Goal: Task Accomplishment & Management: Manage account settings

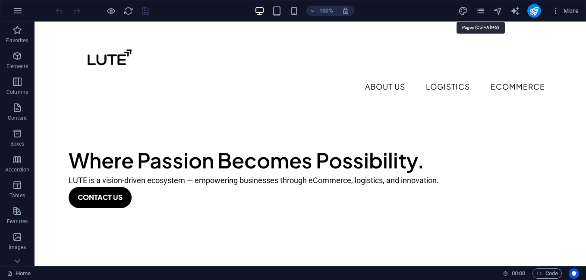
click at [480, 14] on icon "pages" at bounding box center [480, 11] width 10 height 10
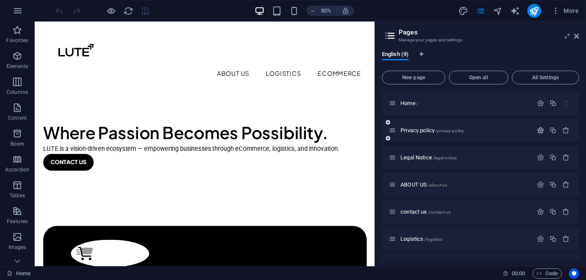
click at [540, 130] on icon "button" at bounding box center [539, 130] width 7 height 7
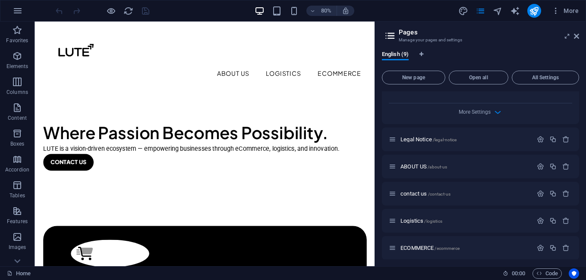
scroll to position [402, 0]
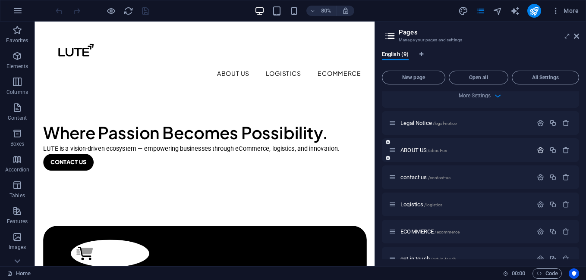
click at [539, 149] on icon "button" at bounding box center [539, 150] width 7 height 7
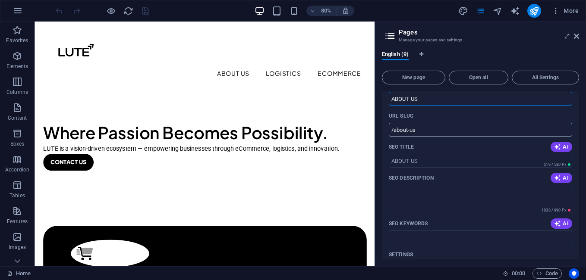
scroll to position [503, 0]
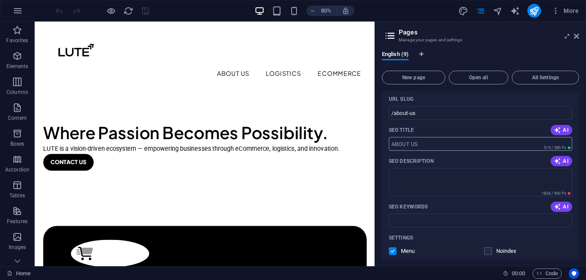
click at [424, 144] on input "SEO Title" at bounding box center [480, 144] width 183 height 14
paste input "About LUTE – Passion-Driven Solutions for Modern Businesses” “LUTE: Turning Pas…"
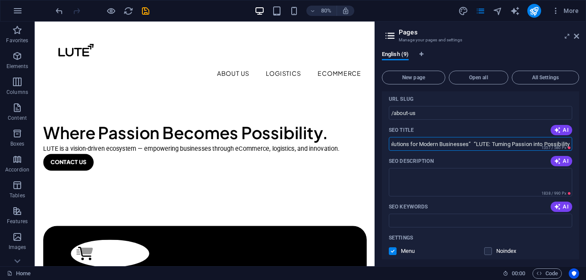
scroll to position [0, 0]
click at [562, 142] on input "About LUTE – Passion-Driven Solutions for Modern Businesses” “LUTE: Turning Pas…" at bounding box center [480, 144] width 183 height 14
drag, startPoint x: 567, startPoint y: 145, endPoint x: 439, endPoint y: 141, distance: 128.6
click at [439, 141] on div "About LUTE – Passion-Driven Solutions for Modern Businesses” “LUTE: Turning Pas…" at bounding box center [480, 144] width 183 height 14
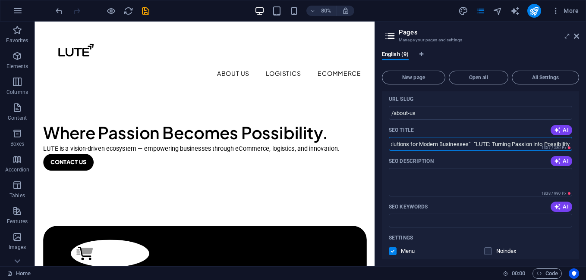
drag, startPoint x: 427, startPoint y: 144, endPoint x: 487, endPoint y: 146, distance: 60.0
click at [487, 146] on input "About LUTE – Passion-Driven Solutions for Modern Businesses” “LUTE: Turning Pas…" at bounding box center [480, 144] width 183 height 14
click at [430, 176] on textarea "SEO Description" at bounding box center [480, 182] width 183 height 28
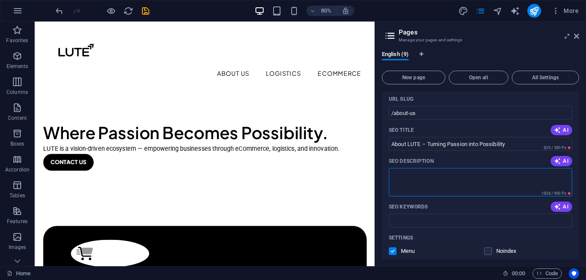
type input "About LUTE – Turning Passion into Possibility"
paste textarea "LUTE is a passion-driven enterprise dedicated to turning bold ideas into limitl…"
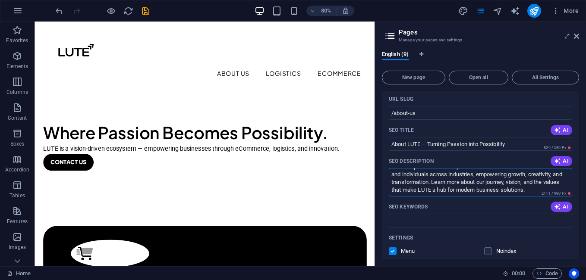
scroll to position [604, 0]
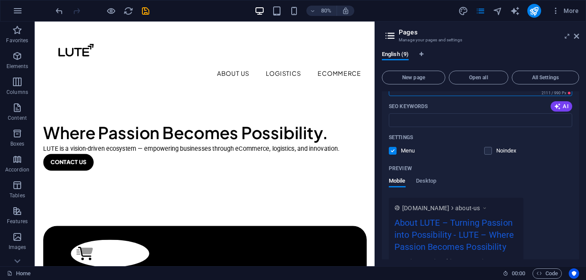
type textarea "LUTE is a passion-driven enterprise dedicated to turning bold ideas into limitl…"
click at [426, 122] on input "SEO Keywords" at bounding box center [480, 120] width 183 height 14
paste input "about LUTE, company mission, business innovation, passion-driven enterprise, mo…"
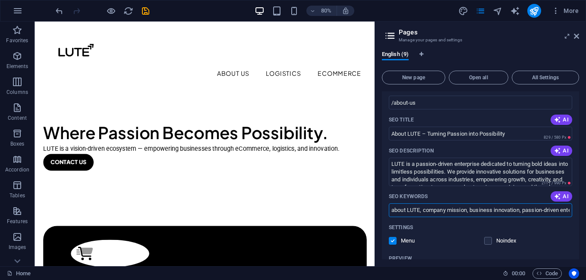
scroll to position [503, 0]
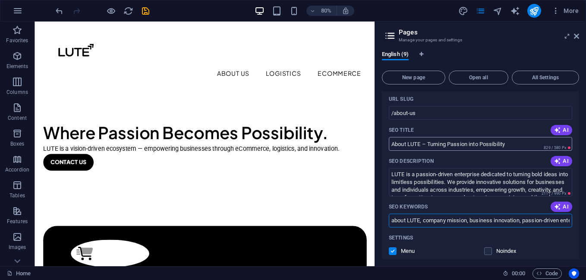
type input "about LUTE, company mission, business innovation, passion-driven enterprise, mo…"
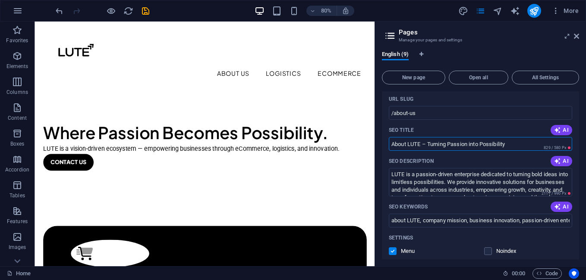
click at [521, 144] on input "About LUTE – Turning Passion into Possibility" at bounding box center [480, 144] width 183 height 14
drag, startPoint x: 513, startPoint y: 145, endPoint x: 421, endPoint y: 141, distance: 91.9
click at [421, 141] on input "About LUTE – Turning Passion into Possibility" at bounding box center [480, 144] width 183 height 14
drag, startPoint x: 434, startPoint y: 144, endPoint x: 407, endPoint y: 143, distance: 27.2
click at [407, 143] on input "About LUTE" at bounding box center [480, 144] width 183 height 14
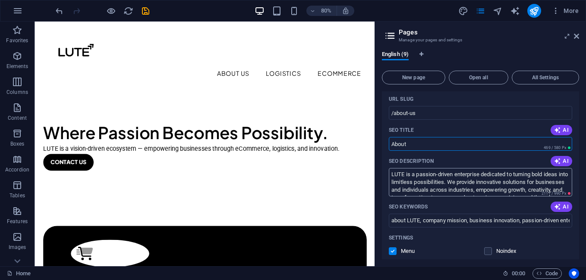
type input "About"
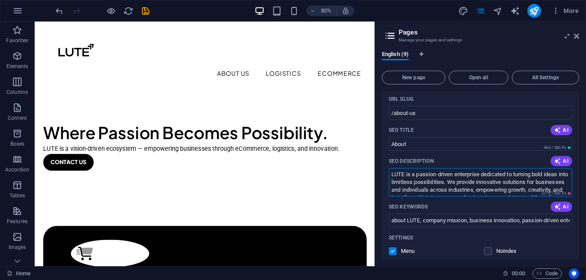
click at [552, 186] on textarea "LUTE is a passion-driven enterprise dedicated to turning bold ideas into limitl…" at bounding box center [480, 182] width 183 height 28
drag, startPoint x: 565, startPoint y: 188, endPoint x: 383, endPoint y: 159, distance: 184.8
click at [383, 159] on div "Name ABOUT US ​ URL SLUG /about-us ​ SEO Title AI About ​ 469 / 580 Px SEO Desc…" at bounding box center [480, 245] width 197 height 368
click at [563, 161] on span "AI" at bounding box center [561, 161] width 15 height 7
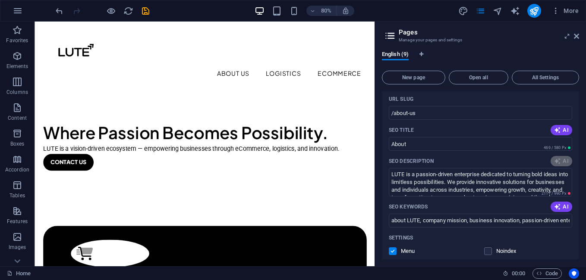
type textarea "Discover LUTE India: Your trusted partner for innovative solutions in technolog…"
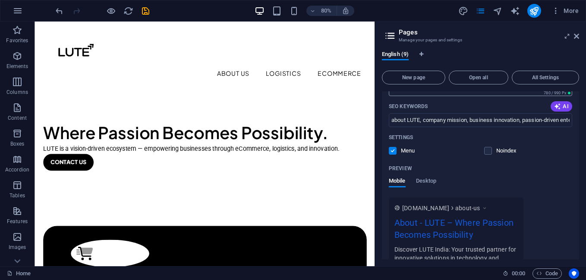
scroll to position [503, 0]
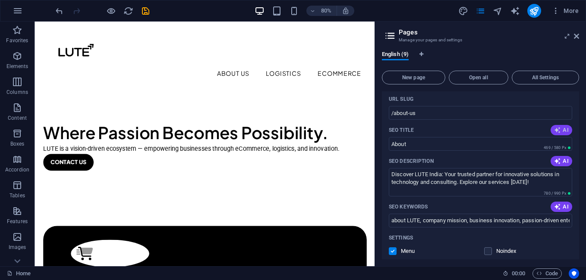
click at [561, 126] on button "AI" at bounding box center [561, 130] width 22 height 10
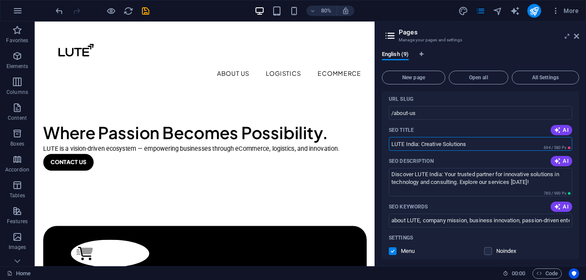
drag, startPoint x: 483, startPoint y: 141, endPoint x: 382, endPoint y: 144, distance: 101.4
click at [382, 144] on div "Name ABOUT US ​ URL SLUG /about-us ​ SEO Title AI LUTE India: Creative Solution…" at bounding box center [480, 242] width 197 height 363
click at [416, 154] on div "Name ABOUT US ​ URL SLUG /about-us ​ SEO Title AI LUTE India: Creative Solution…" at bounding box center [480, 242] width 197 height 363
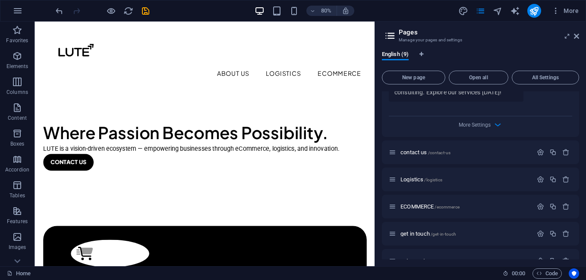
scroll to position [795, 0]
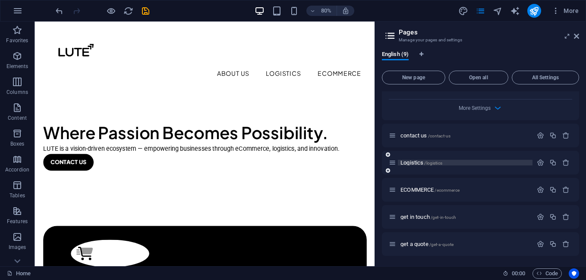
type input "About Us"
click at [428, 163] on span "/logistics" at bounding box center [433, 163] width 18 height 5
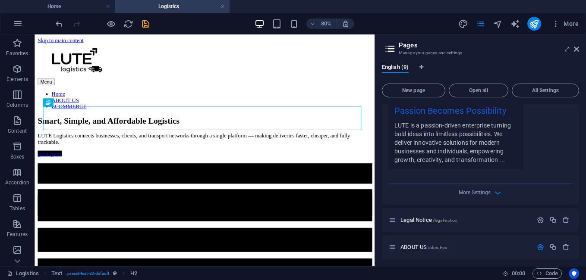
scroll to position [305, 0]
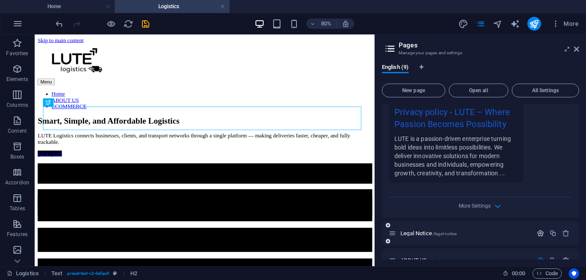
click at [538, 235] on icon "button" at bounding box center [539, 233] width 7 height 7
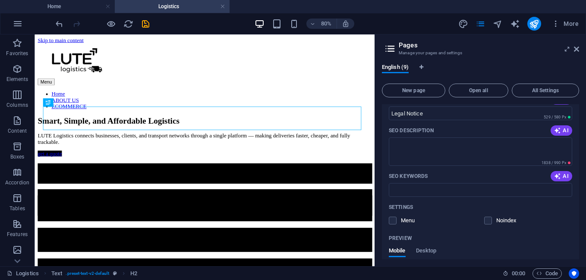
scroll to position [419, 0]
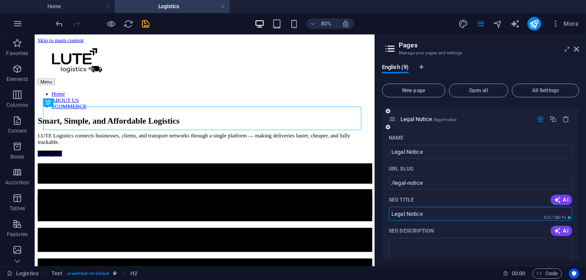
drag, startPoint x: 439, startPoint y: 212, endPoint x: 384, endPoint y: 216, distance: 54.5
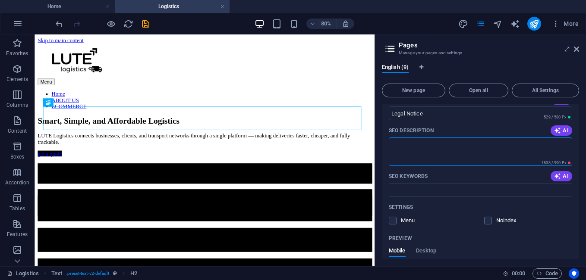
click at [441, 149] on textarea "SEO Description" at bounding box center [480, 152] width 183 height 28
paste textarea "Read LUTE’s legal notice, terms, and conditions for using our website and servi…"
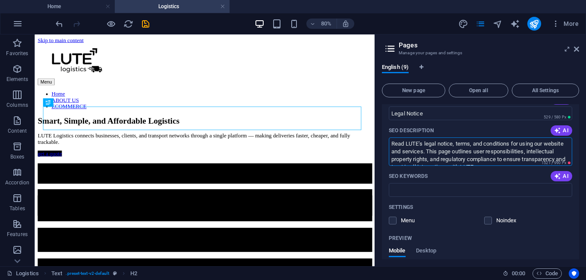
scroll to position [4, 0]
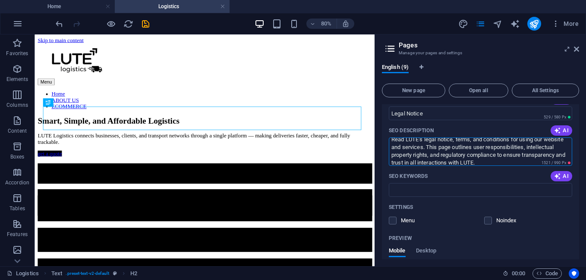
click at [419, 188] on input "SEO Keywords" at bounding box center [480, 190] width 183 height 14
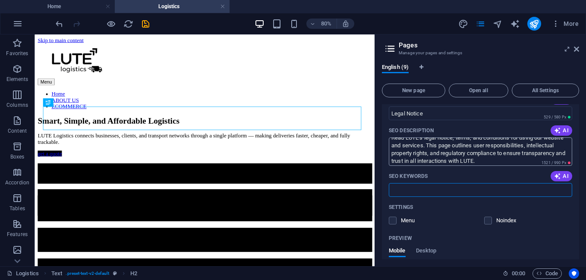
scroll to position [8, 0]
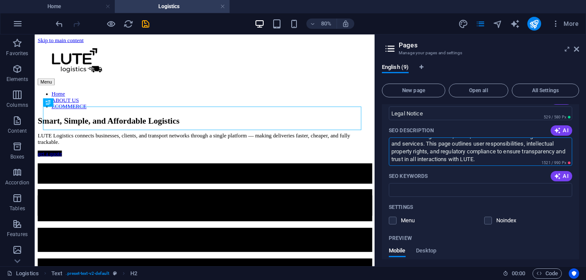
drag, startPoint x: 527, startPoint y: 159, endPoint x: 497, endPoint y: 159, distance: 30.2
click at [497, 159] on textarea "Read LUTE’s legal notice, terms, and conditions for using our website and servi…" at bounding box center [480, 152] width 183 height 28
click at [528, 170] on div "SEO Keywords AI" at bounding box center [480, 176] width 183 height 14
click at [557, 127] on button "AI" at bounding box center [561, 130] width 22 height 10
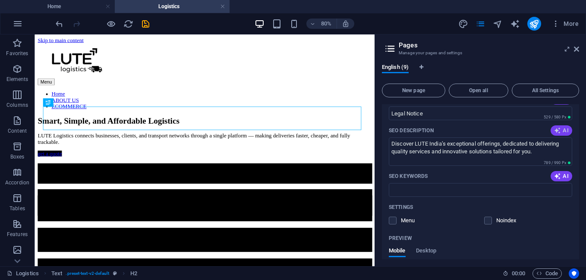
scroll to position [0, 0]
drag, startPoint x: 521, startPoint y: 152, endPoint x: 504, endPoint y: 143, distance: 19.1
click at [521, 152] on textarea "Discover LUTE India’s exceptional offerings, dedicated to delivering quality se…" at bounding box center [480, 152] width 183 height 28
drag, startPoint x: 552, startPoint y: 152, endPoint x: 393, endPoint y: 142, distance: 159.0
click at [393, 142] on textarea "Discover LUTE India’s exceptional offerings, dedicated to delivering quality se…" at bounding box center [480, 152] width 183 height 28
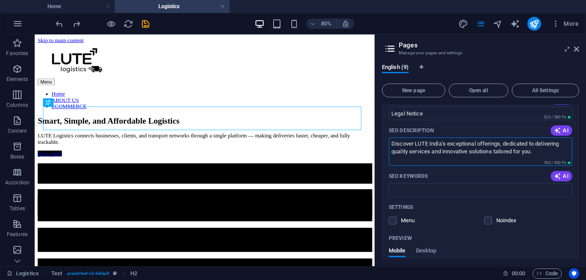
paste textarea "Read LUTE’s legal notice, terms, and conditions for using our website and servi…"
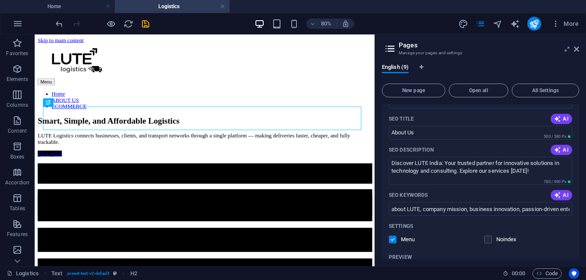
scroll to position [922, 0]
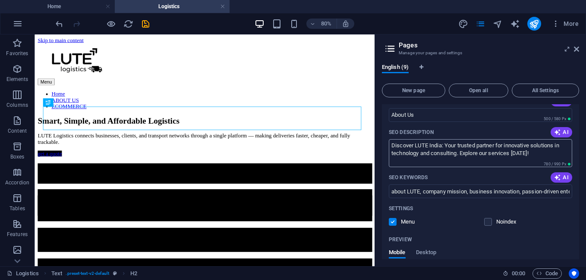
type textarea "Read LUTE’s legal notice, terms, and conditions for using our website and servi…"
click at [538, 156] on textarea "Discover LUTE India: Your trusted partner for innovative solutions in technolog…" at bounding box center [480, 153] width 183 height 28
drag, startPoint x: 538, startPoint y: 156, endPoint x: 386, endPoint y: 145, distance: 152.6
click at [386, 145] on div "Name ABOUT US ​ URL SLUG /about-us ​ SEO Title AI About Us ​ 500 / 580 Px SEO D…" at bounding box center [480, 207] width 197 height 351
drag, startPoint x: 570, startPoint y: 189, endPoint x: 458, endPoint y: 163, distance: 115.7
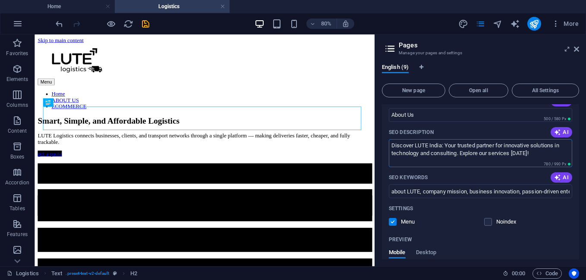
click at [534, 156] on textarea "Discover LUTE India: Your trusted partner for innovative solutions in technolog…" at bounding box center [480, 153] width 183 height 28
drag, startPoint x: 535, startPoint y: 153, endPoint x: 383, endPoint y: 143, distance: 153.0
click at [383, 143] on div "Name ABOUT US ​ URL SLUG /about-us ​ SEO Title AI About Us ​ 500 / 580 Px SEO D…" at bounding box center [480, 207] width 197 height 351
paste textarea "LUTE is a passion-driven enterprise dedicated to turning bold ideas into limitl…"
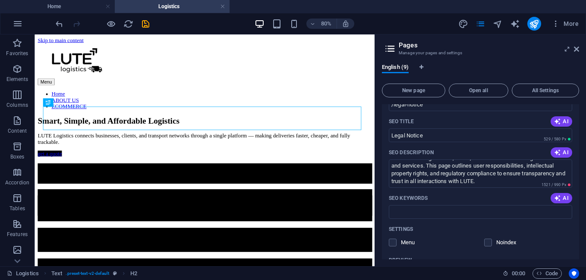
scroll to position [0, 0]
type textarea "LUTE is a passion-driven enterprise dedicated to turning bold ideas into limitl…"
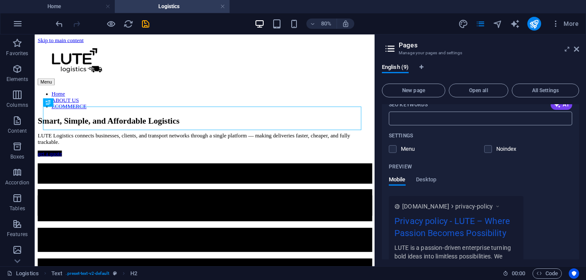
scroll to position [95, 0]
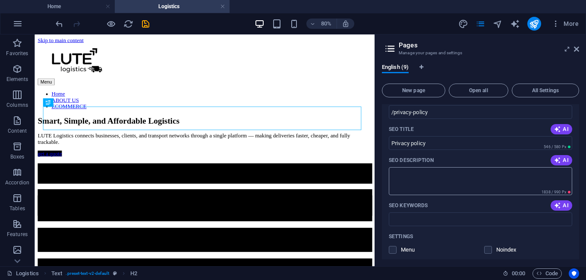
click at [434, 172] on textarea "SEO Description" at bounding box center [480, 181] width 183 height 28
paste textarea "LUTE is committed to protecting your privacy and personal data. This privacy po…"
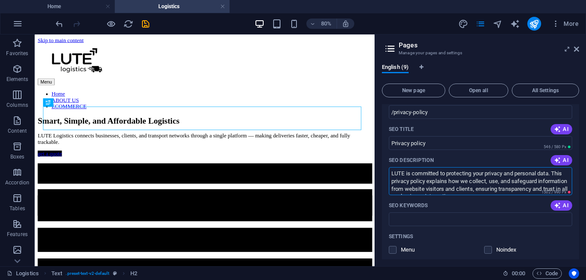
scroll to position [5, 0]
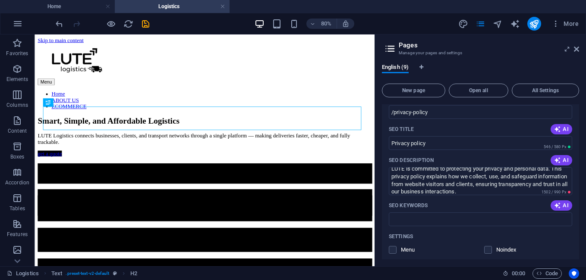
type textarea "LUTE is committed to protecting your privacy and personal data. This privacy po…"
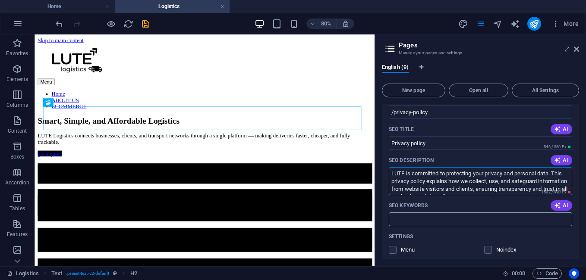
click at [430, 220] on input "SEO Keywords" at bounding box center [480, 220] width 183 height 14
paste input "LUTE privacy policy, data protection, user data safety, GDPR compliance, person…"
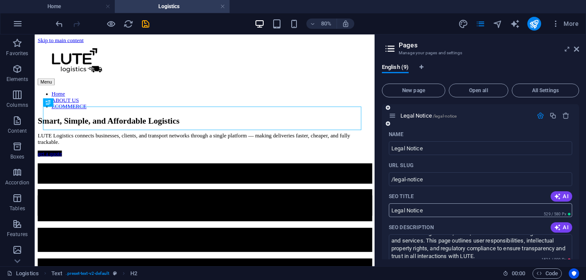
scroll to position [397, 0]
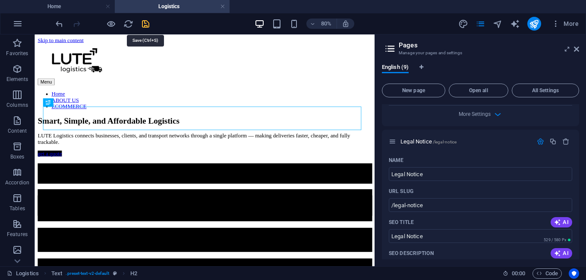
type input "LUTE privacy policy, data protection, user data safety, GDPR compliance, person…"
click at [147, 26] on icon "save" at bounding box center [146, 24] width 10 height 10
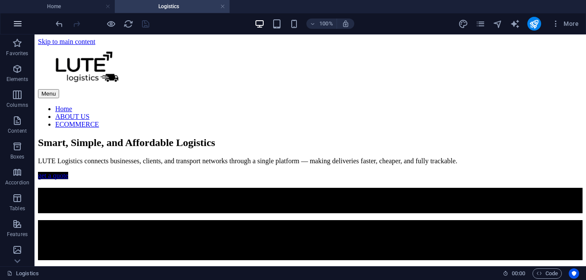
click at [20, 24] on icon "button" at bounding box center [18, 24] width 10 height 10
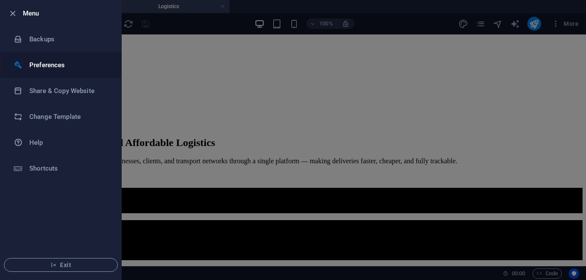
click at [62, 64] on h6 "Preferences" at bounding box center [69, 65] width 80 height 10
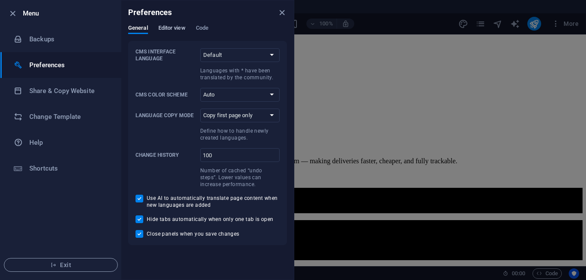
click at [171, 27] on span "Editor view" at bounding box center [171, 29] width 27 height 12
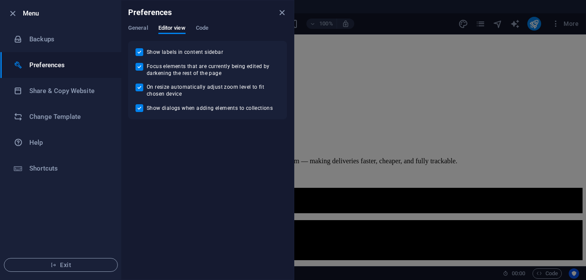
click at [205, 23] on div "Preferences" at bounding box center [207, 12] width 172 height 24
drag, startPoint x: 285, startPoint y: 13, endPoint x: 279, endPoint y: 13, distance: 6.1
click at [284, 12] on icon "close" at bounding box center [282, 13] width 10 height 10
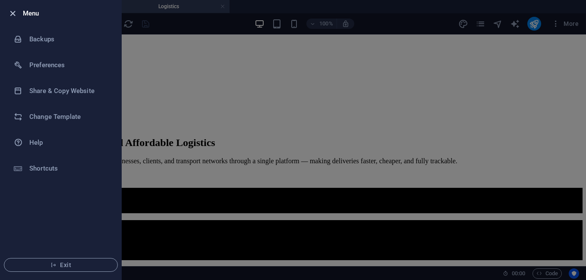
click at [10, 9] on icon "button" at bounding box center [13, 14] width 10 height 10
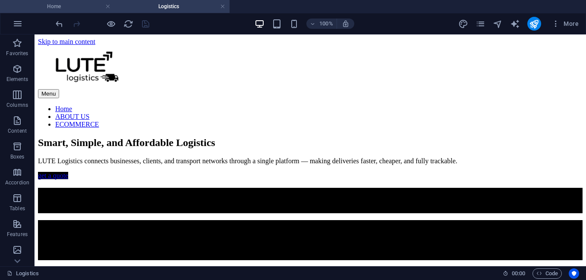
click at [86, 8] on h4 "Home" at bounding box center [57, 6] width 115 height 9
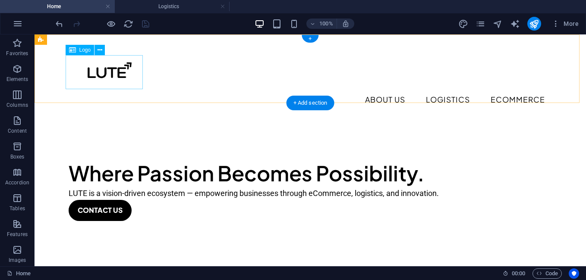
click at [96, 75] on div at bounding box center [310, 72] width 483 height 34
click at [97, 75] on div at bounding box center [310, 72] width 483 height 34
select select "px"
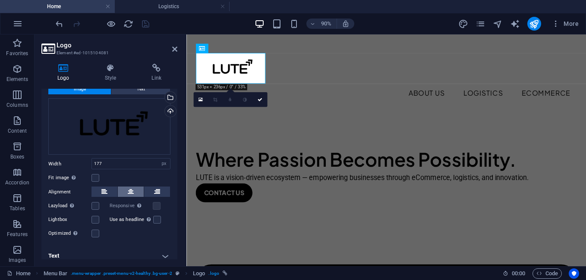
scroll to position [33, 0]
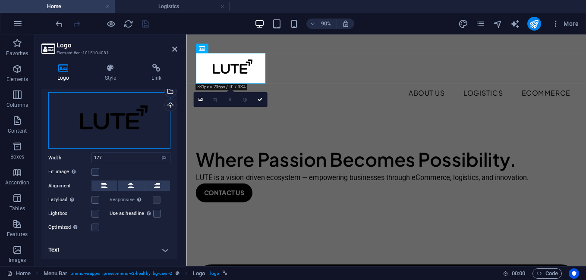
click at [129, 121] on div "Drag files here, click to choose files or select files from Files or our free s…" at bounding box center [109, 120] width 122 height 56
click at [129, 121] on body "LUTE India Home Logistics Favorites Elements Columns Content Boxes Accordion Ta…" at bounding box center [293, 140] width 586 height 280
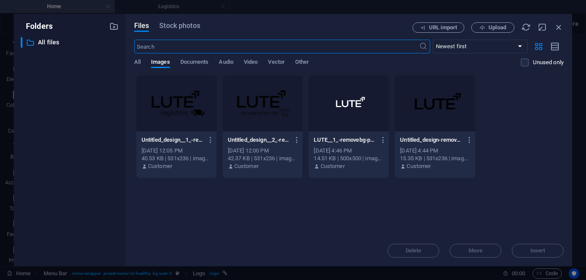
click at [420, 94] on div at bounding box center [435, 103] width 80 height 56
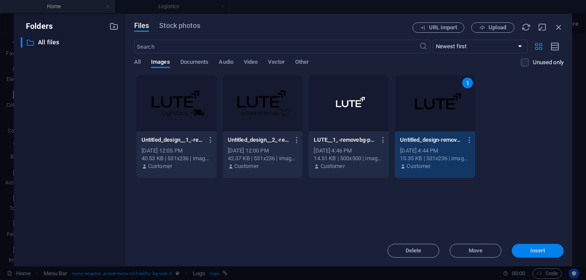
click at [523, 250] on span "Insert" at bounding box center [537, 250] width 45 height 5
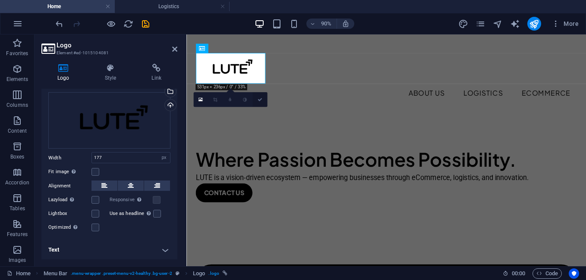
click at [259, 102] on icon at bounding box center [259, 99] width 5 height 5
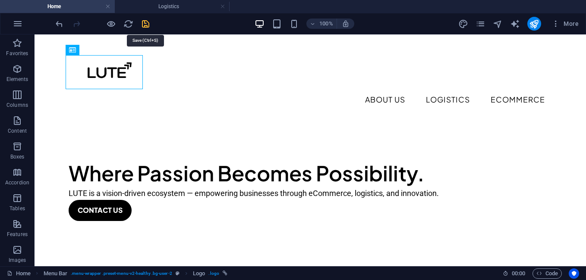
click at [146, 26] on icon "save" at bounding box center [146, 24] width 10 height 10
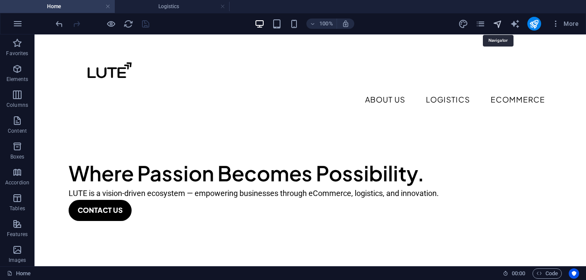
click at [496, 26] on icon "navigator" at bounding box center [497, 24] width 10 height 10
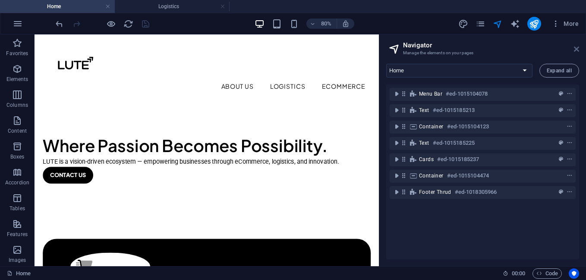
click at [577, 50] on icon at bounding box center [576, 49] width 5 height 7
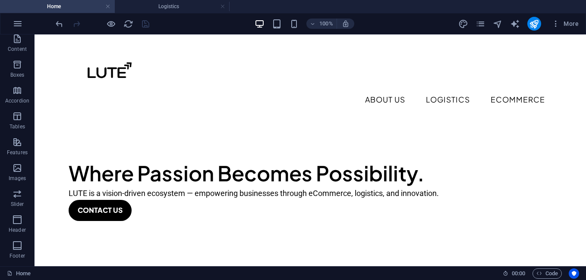
scroll to position [156, 0]
click at [16, 252] on icon "button" at bounding box center [17, 249] width 10 height 10
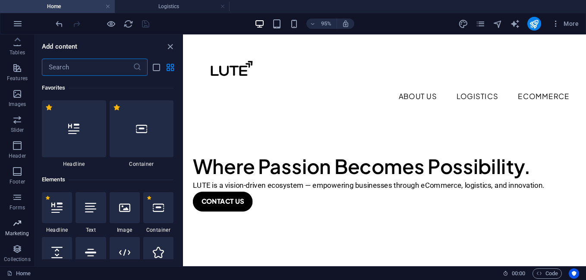
scroll to position [7894, 0]
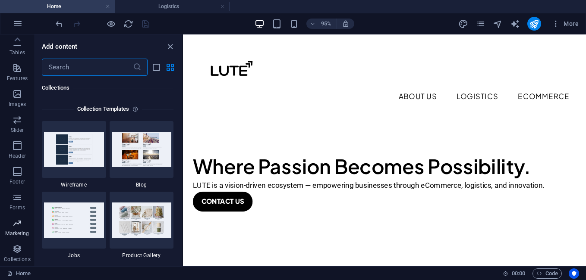
click at [17, 230] on span "Marketing" at bounding box center [17, 228] width 34 height 21
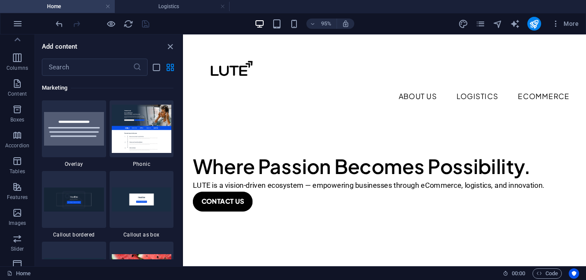
scroll to position [0, 0]
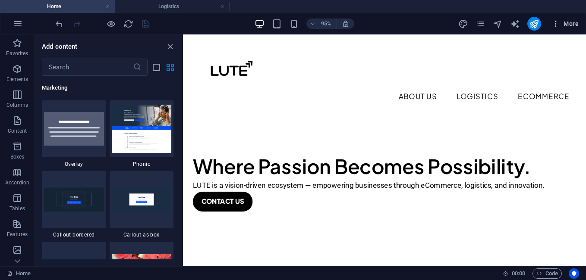
click at [566, 22] on span "More" at bounding box center [564, 23] width 27 height 9
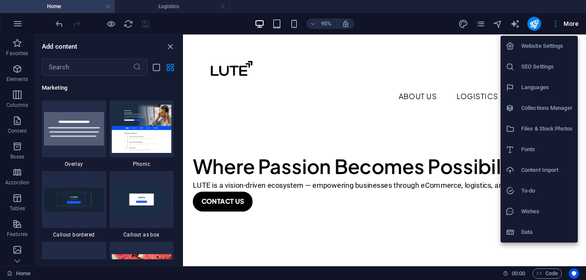
click at [541, 45] on h6 "Website Settings" at bounding box center [546, 46] width 51 height 10
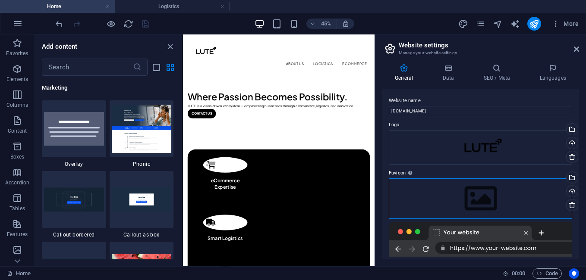
click at [481, 207] on div "Drag files here, click to choose files or select files from Files or our free s…" at bounding box center [480, 199] width 183 height 41
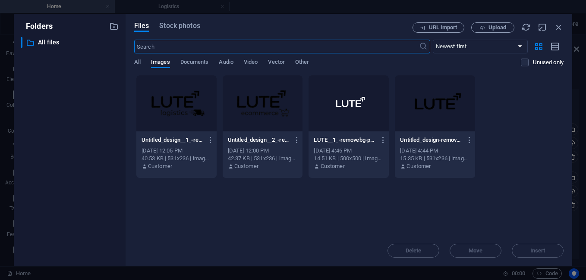
click at [356, 93] on div at bounding box center [348, 103] width 80 height 56
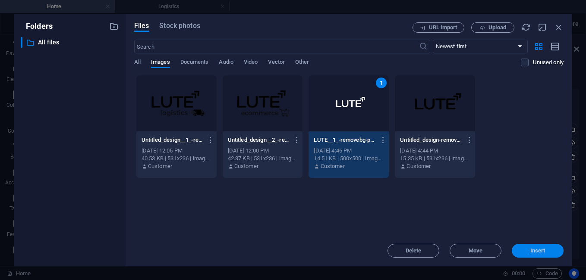
click at [534, 250] on span "Insert" at bounding box center [537, 250] width 15 height 5
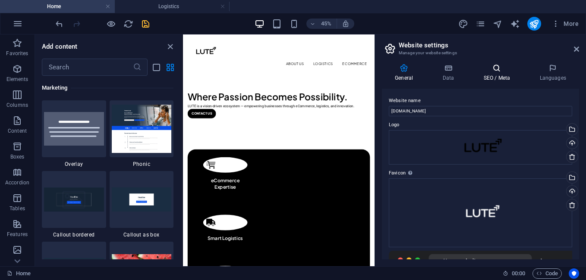
click at [490, 72] on h4 "SEO / Meta" at bounding box center [498, 73] width 56 height 18
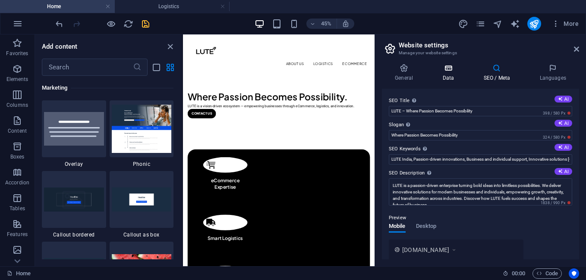
click at [452, 75] on h4 "Data" at bounding box center [449, 73] width 41 height 18
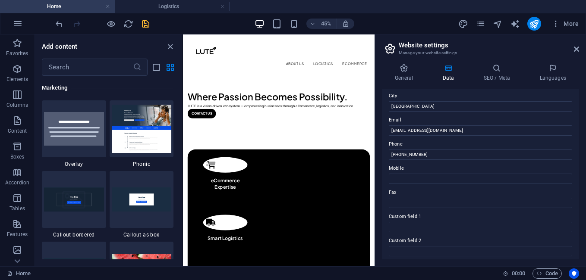
scroll to position [42, 0]
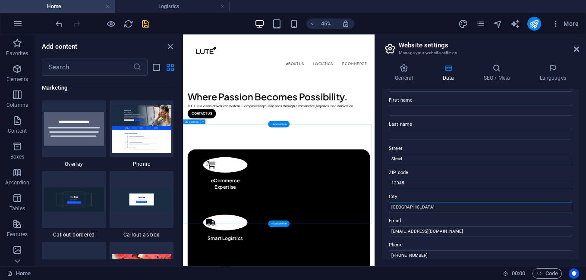
drag, startPoint x: 597, startPoint y: 241, endPoint x: 555, endPoint y: 398, distance: 161.9
drag, startPoint x: 410, startPoint y: 203, endPoint x: 388, endPoint y: 207, distance: 22.4
click at [388, 207] on div "Contact data for this website. This can be used everywhere on the website and w…" at bounding box center [480, 174] width 197 height 171
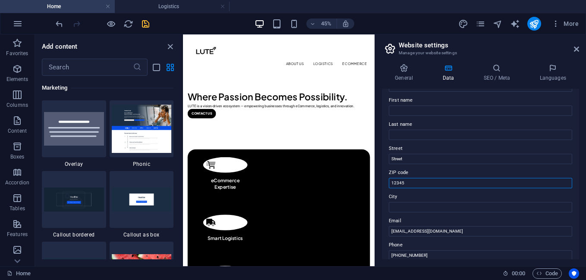
drag, startPoint x: 422, startPoint y: 183, endPoint x: 375, endPoint y: 180, distance: 47.5
click at [376, 180] on aside "Website settings Manage your website settings General Data SEO / Meta Languages…" at bounding box center [479, 150] width 211 height 232
click at [141, 25] on icon "save" at bounding box center [146, 24] width 10 height 10
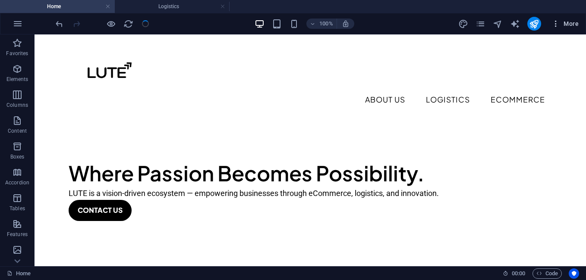
click at [556, 28] on icon "button" at bounding box center [555, 23] width 9 height 9
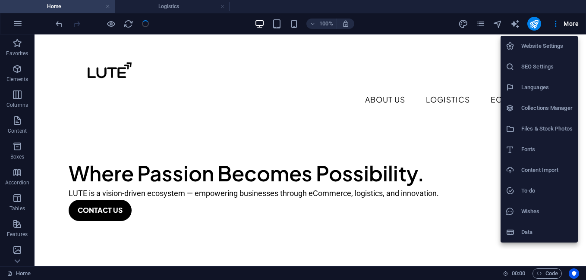
click at [548, 41] on h6 "Website Settings" at bounding box center [546, 46] width 51 height 10
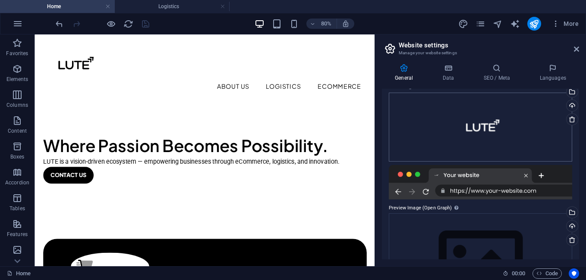
scroll to position [100, 0]
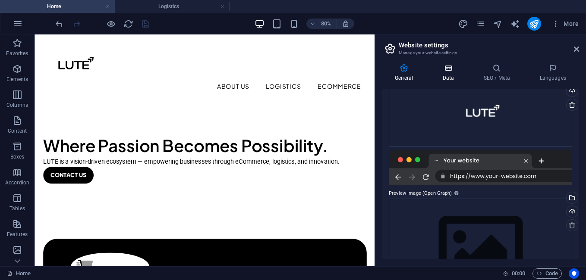
click at [458, 68] on icon at bounding box center [448, 68] width 38 height 9
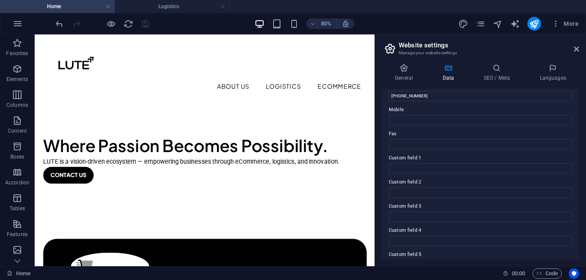
scroll to position [244, 0]
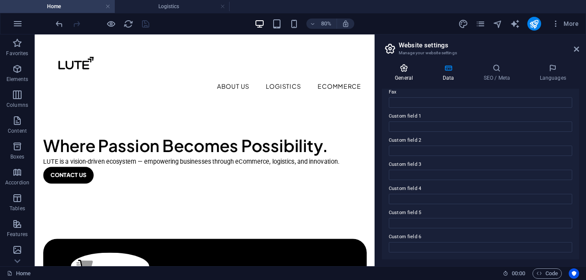
click at [404, 70] on icon at bounding box center [404, 68] width 44 height 9
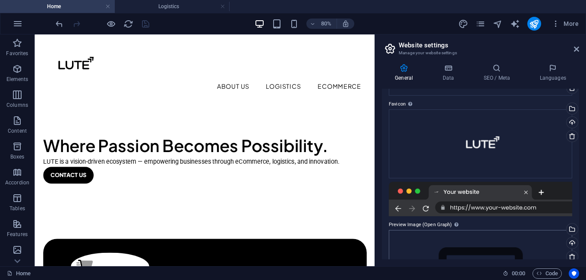
scroll to position [45, 0]
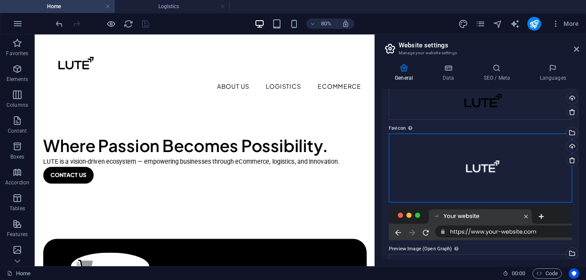
click at [545, 154] on div "Drag files here, click to choose files or select files from Files or our free s…" at bounding box center [480, 168] width 183 height 69
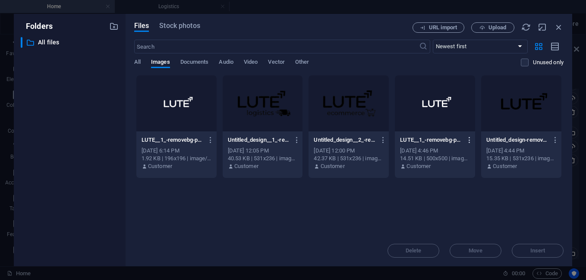
click at [470, 141] on icon "button" at bounding box center [469, 140] width 8 height 8
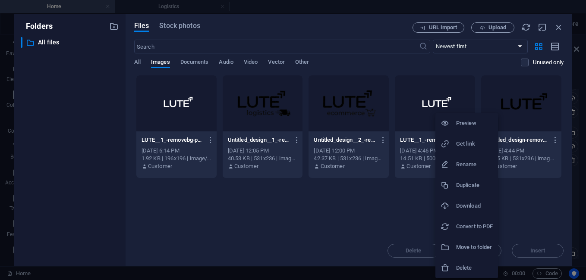
click at [517, 215] on div at bounding box center [293, 140] width 586 height 280
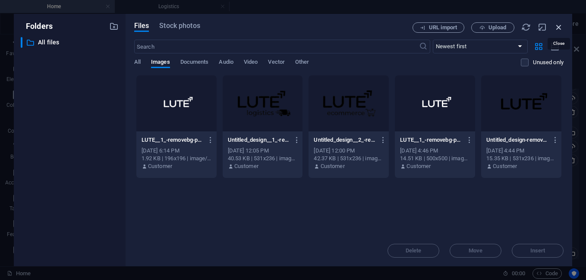
click at [561, 28] on icon "button" at bounding box center [558, 26] width 9 height 9
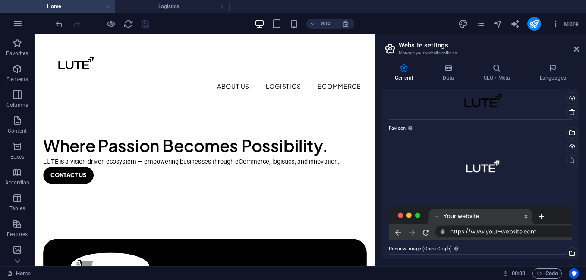
scroll to position [0, 0]
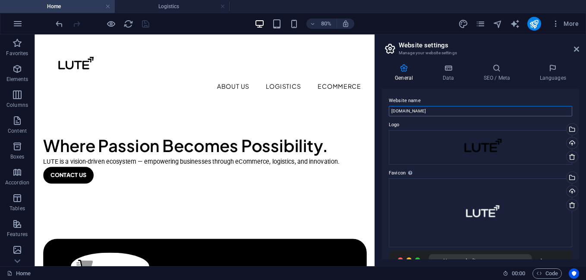
drag, startPoint x: 441, startPoint y: 113, endPoint x: 389, endPoint y: 112, distance: 51.3
click at [389, 112] on input "lute.co.in" at bounding box center [480, 111] width 183 height 10
click at [470, 94] on div "Website name LUTE Logo Drag files here, click to choose files or select files f…" at bounding box center [480, 174] width 197 height 171
click at [417, 112] on input "LUTE" at bounding box center [480, 111] width 183 height 10
click at [447, 110] on input "LUTE" at bounding box center [480, 111] width 183 height 10
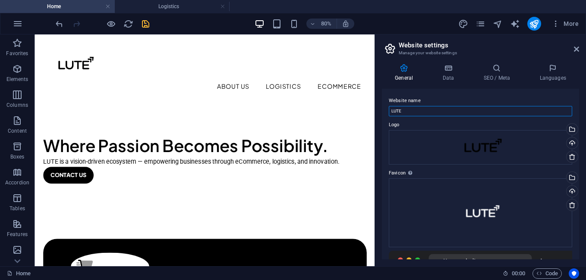
click at [447, 110] on input "LUTE" at bounding box center [480, 111] width 183 height 10
type input "LUTE"
click at [439, 96] on label "Website name" at bounding box center [480, 101] width 183 height 10
click at [439, 106] on input "LUTE" at bounding box center [480, 111] width 183 height 10
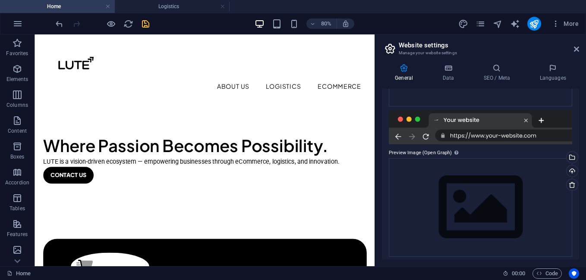
scroll to position [145, 0]
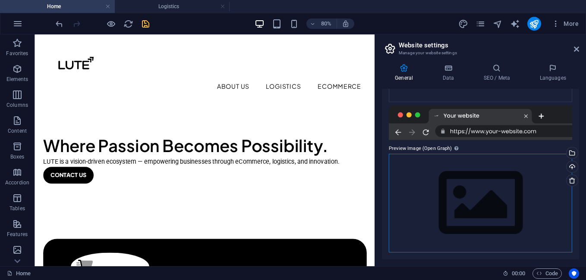
click at [455, 172] on div "Drag files here, click to choose files or select files from Files or our free s…" at bounding box center [480, 203] width 183 height 99
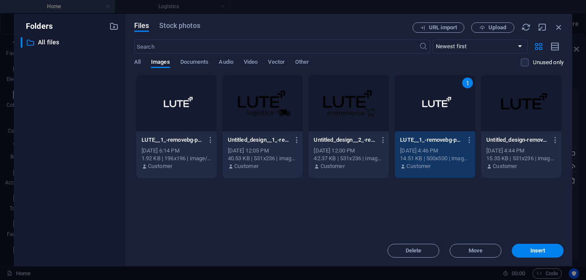
click at [455, 172] on div "LUTE__1_-removebg-preview-o1_zuTAMJS64z4sqa1w7IA.png LUTE__1_-removebg-preview-…" at bounding box center [435, 154] width 80 height 44
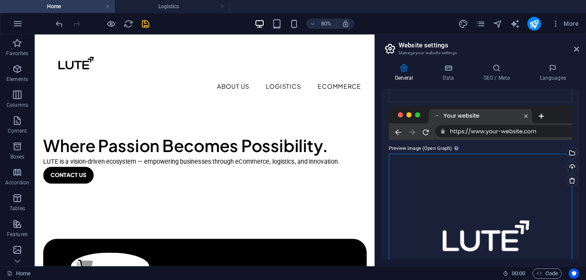
click at [455, 172] on div "Drag files here, click to choose files or select files from Files or our free s…" at bounding box center [480, 240] width 183 height 172
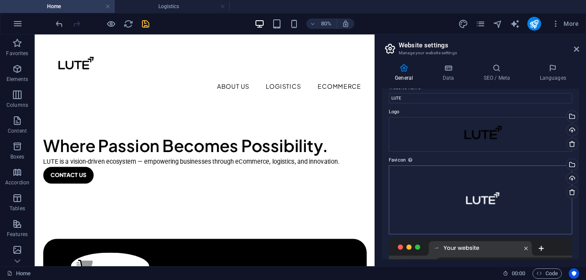
scroll to position [0, 0]
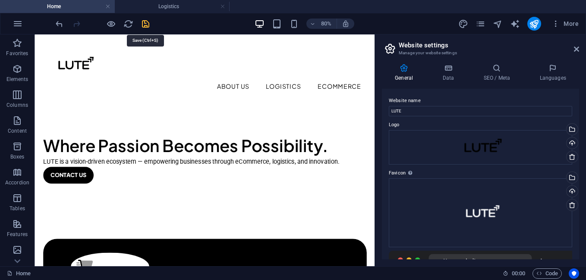
click at [147, 25] on icon "save" at bounding box center [146, 24] width 10 height 10
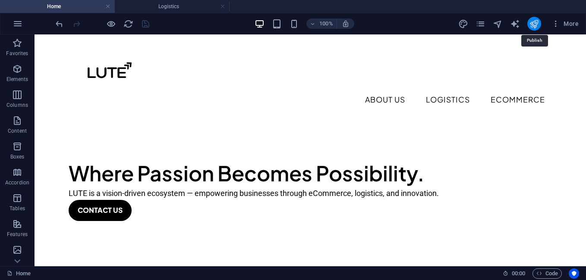
click at [535, 21] on icon "publish" at bounding box center [534, 24] width 10 height 10
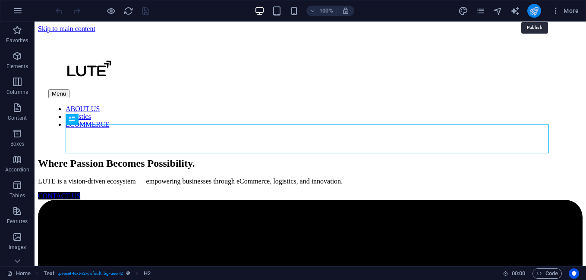
click at [536, 12] on icon "publish" at bounding box center [534, 11] width 10 height 10
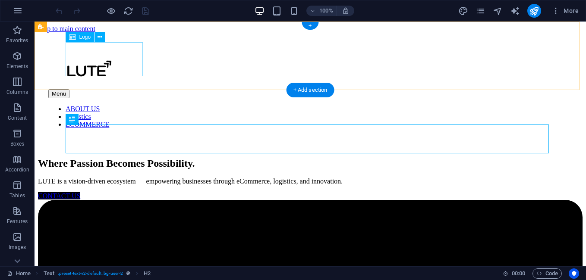
click at [109, 57] on div at bounding box center [310, 71] width 524 height 36
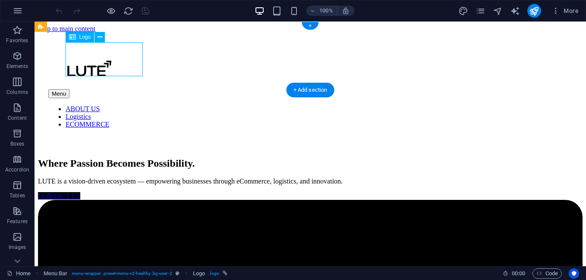
click at [109, 57] on div at bounding box center [310, 71] width 524 height 36
select select "px"
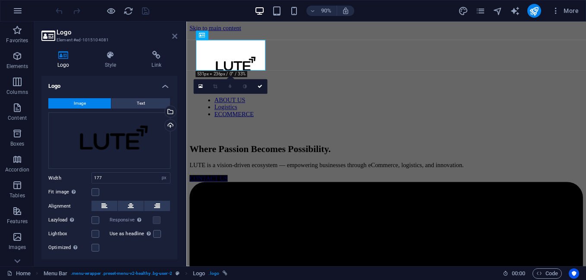
click at [175, 36] on icon at bounding box center [174, 36] width 5 height 7
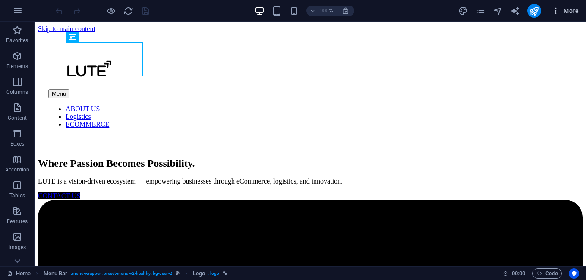
click at [564, 12] on span "More" at bounding box center [564, 10] width 27 height 9
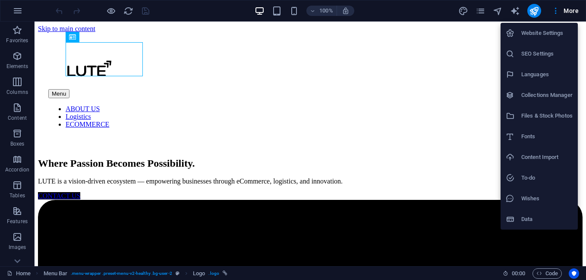
click at [544, 42] on li "Website Settings" at bounding box center [538, 33] width 77 height 21
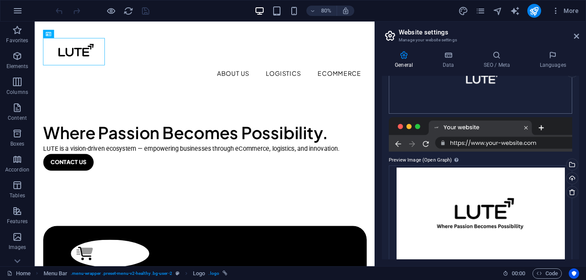
scroll to position [132, 0]
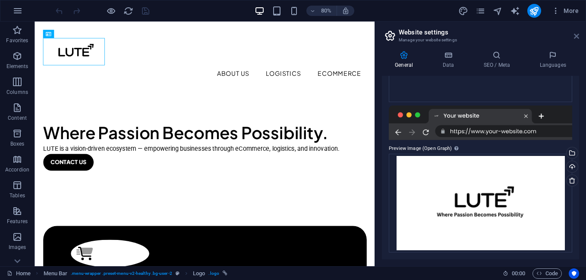
click at [574, 38] on icon at bounding box center [576, 36] width 5 height 7
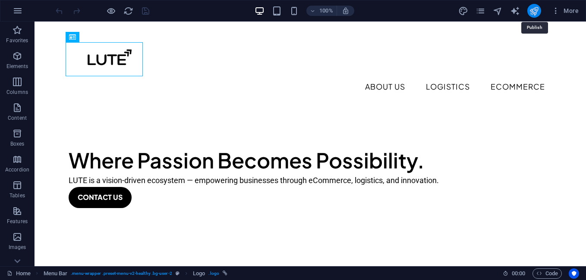
click at [539, 8] on icon "publish" at bounding box center [534, 11] width 10 height 10
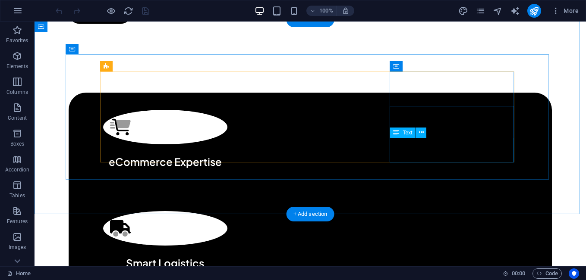
scroll to position [201, 0]
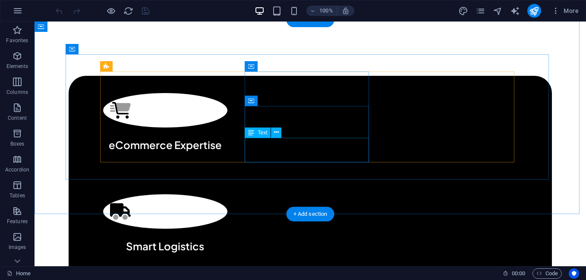
click at [227, 260] on div "Efficient, affordable, and fully trackable delivery systems." at bounding box center [165, 272] width 124 height 25
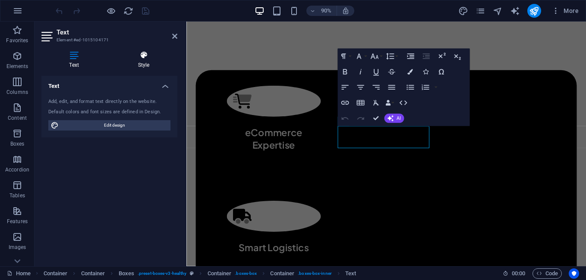
click at [133, 60] on h4 "Style" at bounding box center [143, 60] width 67 height 18
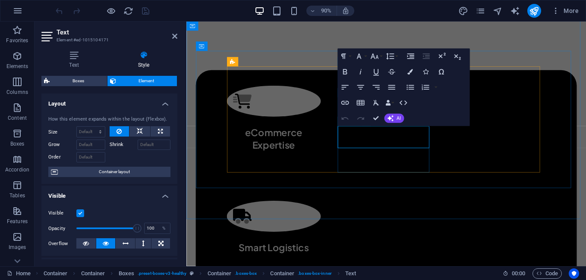
click at [410, 68] on button "Colors" at bounding box center [409, 72] width 15 height 16
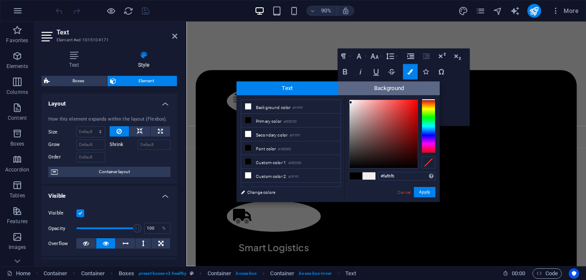
type input "#ffffff"
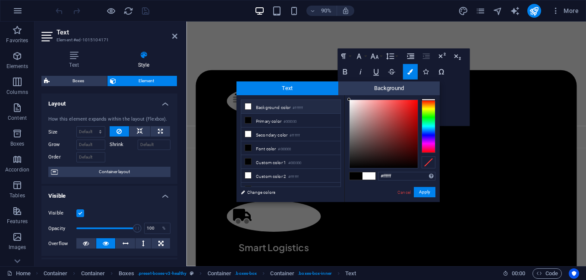
drag, startPoint x: 372, startPoint y: 163, endPoint x: 160, endPoint y: 64, distance: 233.8
click at [330, 80] on body "LUTE India Home Favorites Elements Columns Content Boxes Accordion Tables Featu…" at bounding box center [293, 140] width 586 height 280
click at [428, 193] on button "Apply" at bounding box center [425, 192] width 22 height 10
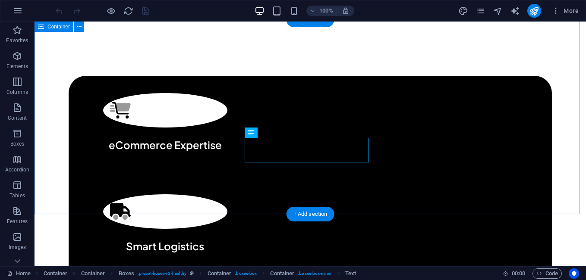
click at [436, 184] on div ".fa-secondary{opacity:.4} eCommerce Expertise Helping businesses grow online wi…" at bounding box center [309, 240] width 551 height 398
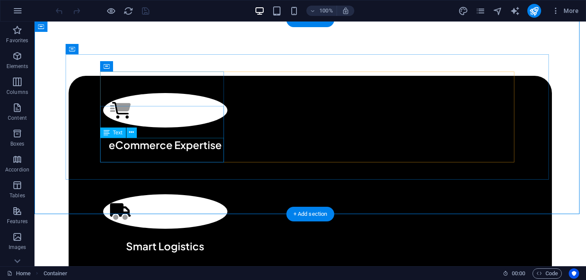
click at [191, 159] on div "Helping businesses grow online with complete solutions." at bounding box center [165, 171] width 124 height 25
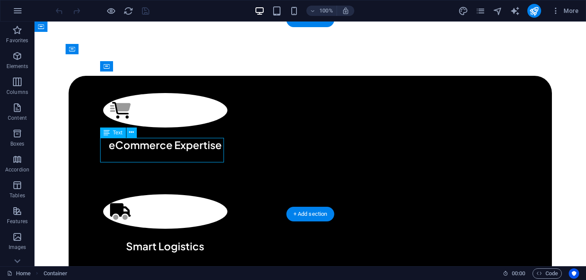
click at [191, 159] on div "Helping businesses grow online with complete solutions." at bounding box center [165, 171] width 124 height 25
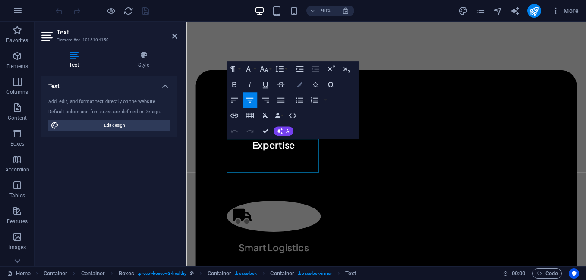
click at [298, 82] on icon "button" at bounding box center [300, 85] width 6 height 6
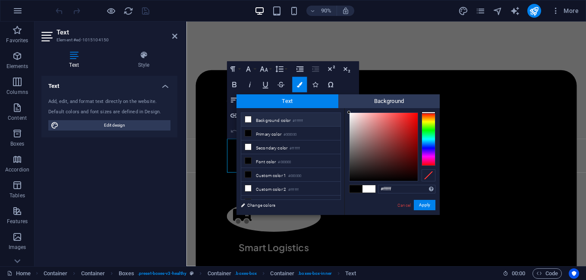
drag, startPoint x: 357, startPoint y: 177, endPoint x: 333, endPoint y: 98, distance: 82.0
click at [333, 98] on div "Text Background less Background color #ffffff Primary color #000000 Secondary c…" at bounding box center [337, 154] width 203 height 121
click at [348, 110] on div "#ffffff Supported formats #0852ed rgb(8, 82, 237) rgba(8, 82, 237, 90%) hsv(221…" at bounding box center [391, 224] width 95 height 232
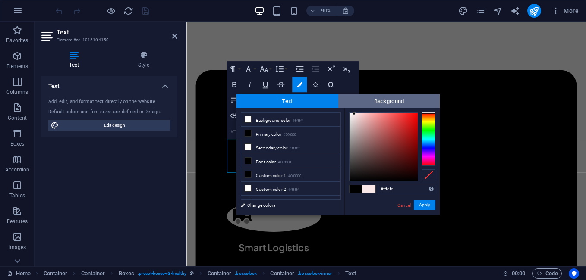
type input "#ffffff"
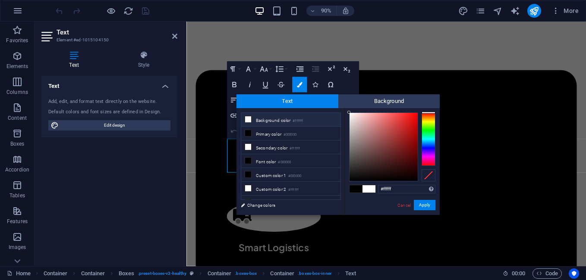
click at [348, 111] on div at bounding box center [348, 112] width 3 height 3
drag, startPoint x: 428, startPoint y: 203, endPoint x: 268, endPoint y: 201, distance: 159.6
click at [428, 203] on button "Apply" at bounding box center [425, 205] width 22 height 10
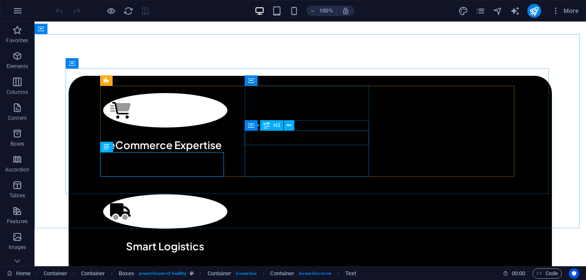
scroll to position [187, 0]
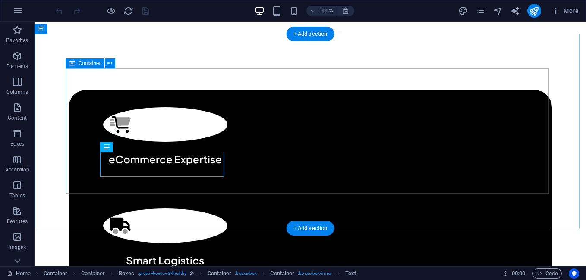
click at [419, 194] on div ".fa-secondary{opacity:.4} eCommerce Expertise Helping businesses grow online wi…" at bounding box center [310, 254] width 483 height 329
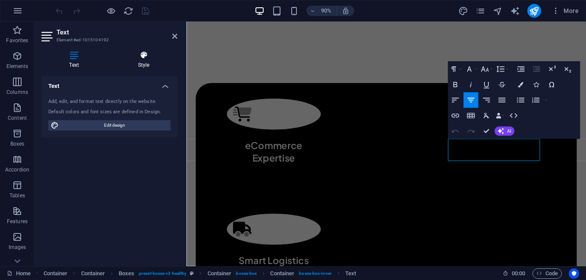
click at [147, 59] on icon at bounding box center [143, 55] width 67 height 9
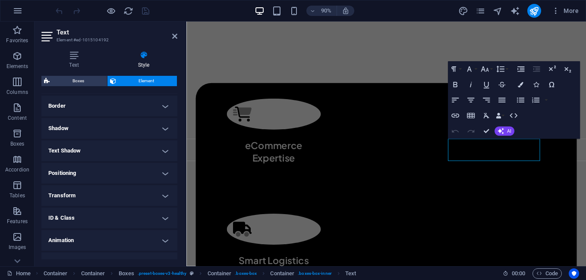
scroll to position [198, 0]
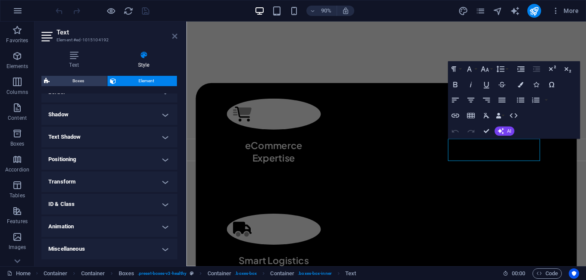
drag, startPoint x: 175, startPoint y: 33, endPoint x: 147, endPoint y: 61, distance: 39.3
click at [175, 33] on icon at bounding box center [174, 36] width 5 height 7
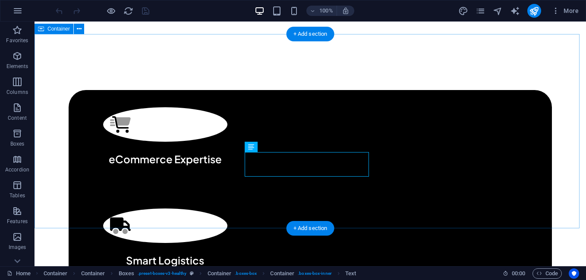
click at [528, 56] on div ".fa-secondary{opacity:.4} eCommerce Expertise Helping businesses grow online wi…" at bounding box center [309, 255] width 551 height 398
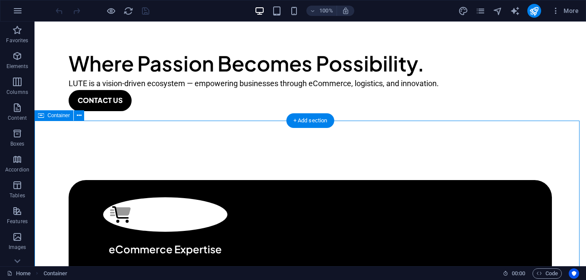
scroll to position [100, 0]
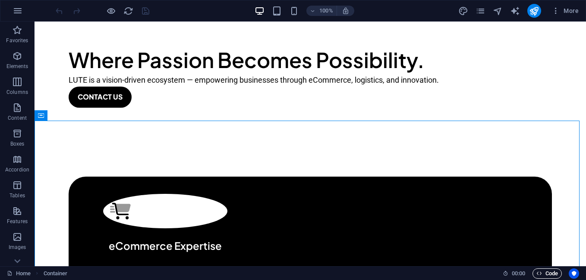
click at [544, 273] on span "Code" at bounding box center [547, 274] width 22 height 10
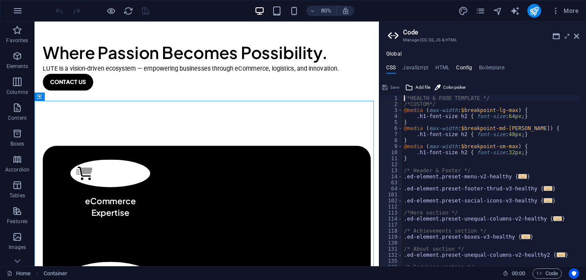
click at [470, 70] on h4 "Config" at bounding box center [464, 69] width 16 height 9
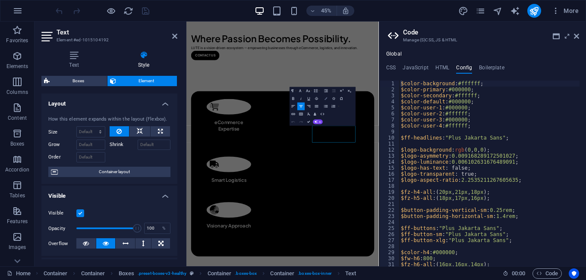
click at [326, 97] on icon "button" at bounding box center [325, 98] width 3 height 3
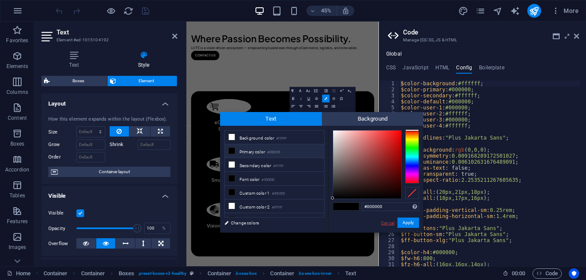
click at [386, 223] on link "Cancel" at bounding box center [387, 223] width 15 height 6
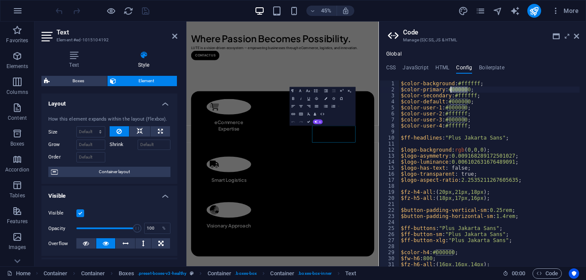
drag, startPoint x: 467, startPoint y: 89, endPoint x: 450, endPoint y: 92, distance: 17.0
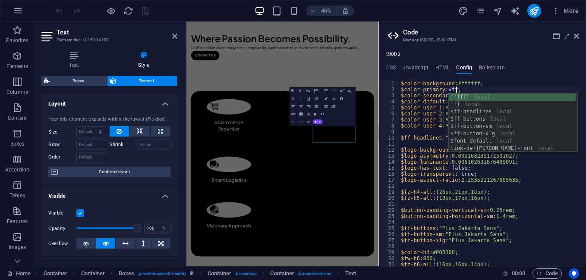
scroll to position [0, 4]
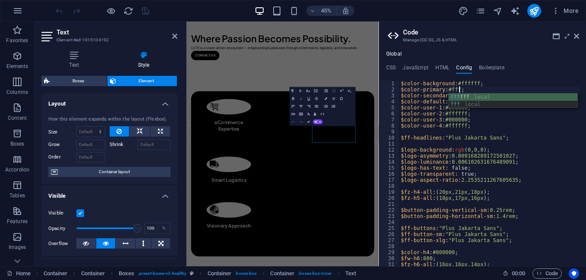
click at [474, 96] on div "fff fff local fff local" at bounding box center [512, 108] width 129 height 29
type textarea "$color-primary: #ffffff;"
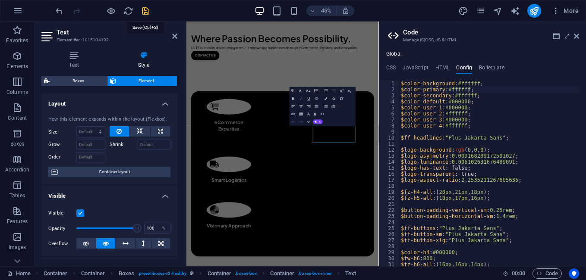
drag, startPoint x: 147, startPoint y: 13, endPoint x: 134, endPoint y: 20, distance: 15.1
click at [147, 13] on icon "save" at bounding box center [146, 11] width 10 height 10
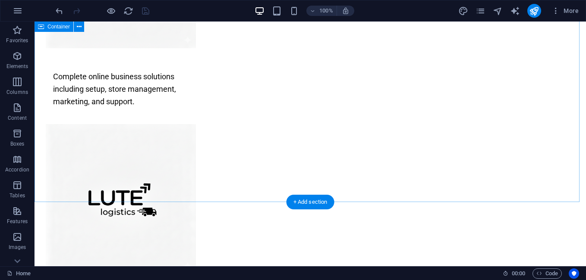
scroll to position [976, 0]
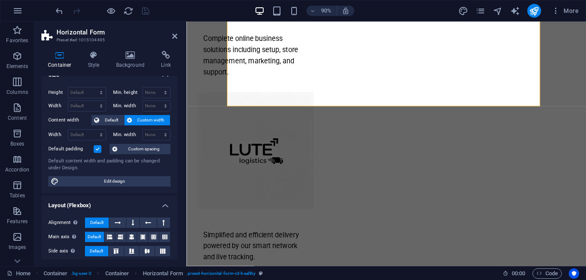
scroll to position [0, 0]
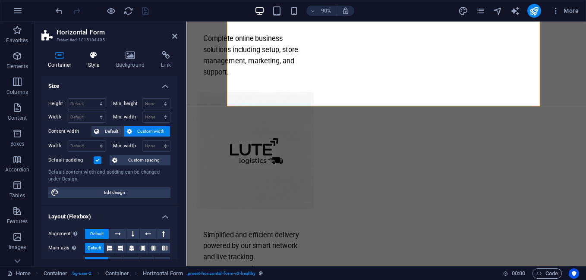
click at [96, 62] on h4 "Style" at bounding box center [96, 60] width 28 height 18
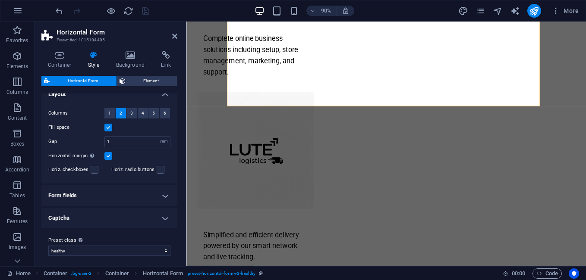
scroll to position [13, 0]
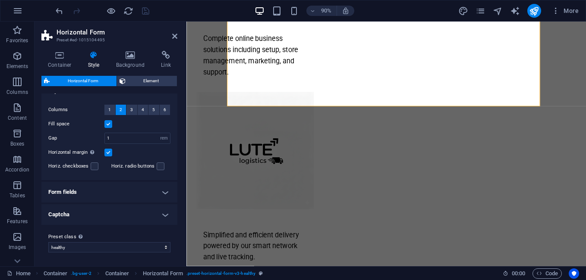
click at [107, 193] on h4 "Form fields" at bounding box center [109, 192] width 136 height 21
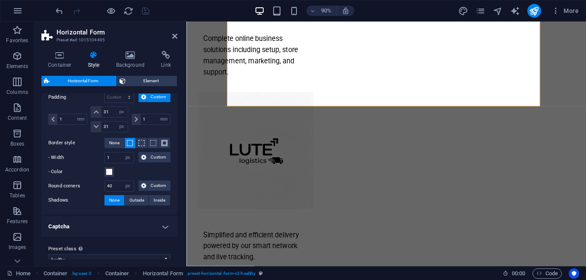
scroll to position [226, 0]
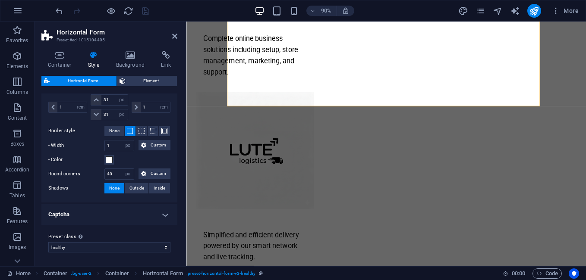
click at [144, 220] on h4 "Captcha" at bounding box center [109, 214] width 136 height 21
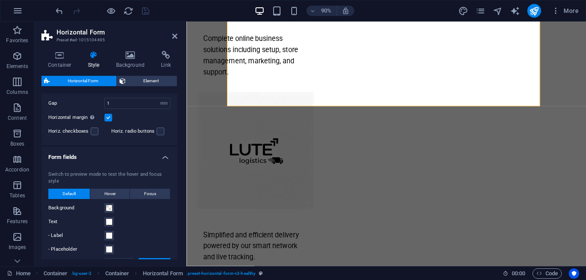
scroll to position [0, 0]
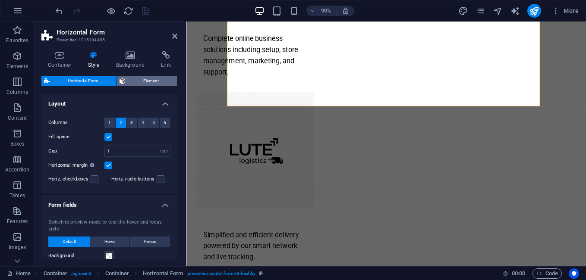
click at [144, 82] on span "Element" at bounding box center [151, 81] width 47 height 10
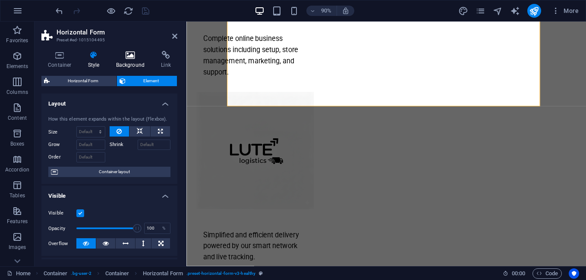
click at [132, 56] on icon at bounding box center [131, 55] width 42 height 9
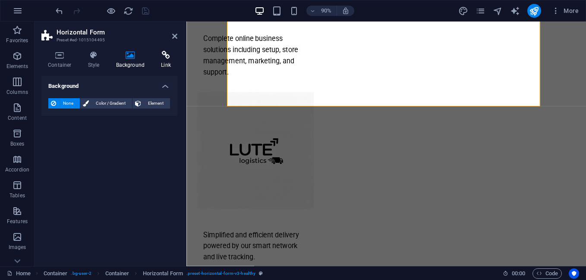
click at [163, 57] on icon at bounding box center [165, 55] width 23 height 9
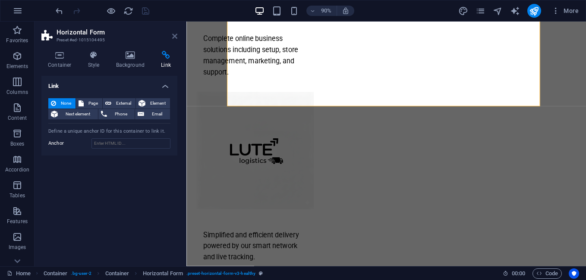
drag, startPoint x: 175, startPoint y: 38, endPoint x: 137, endPoint y: 20, distance: 42.0
click at [175, 38] on icon at bounding box center [174, 36] width 5 height 7
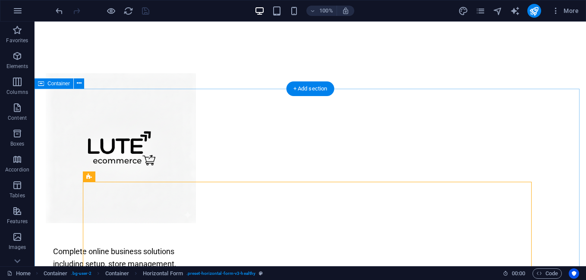
scroll to position [875, 0]
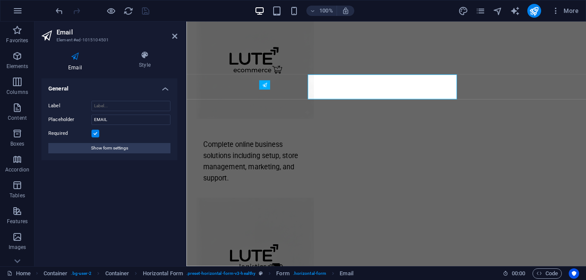
scroll to position [893, 0]
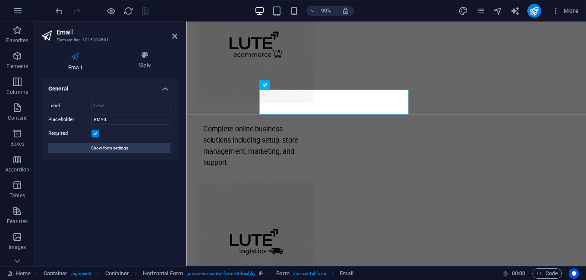
click at [135, 154] on div "Label Placeholder EMAIL Required Show form settings" at bounding box center [109, 127] width 136 height 66
click at [138, 150] on button "Show form settings" at bounding box center [109, 148] width 122 height 10
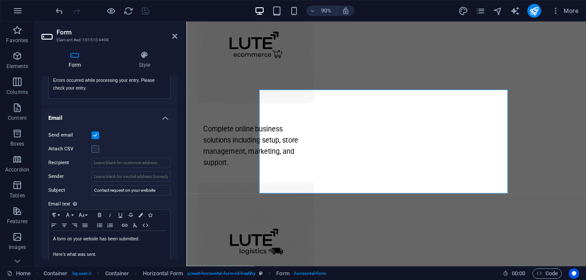
scroll to position [201, 0]
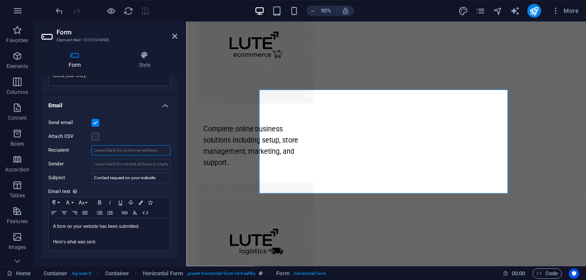
click at [111, 148] on input "Recipient" at bounding box center [130, 150] width 79 height 10
type input "mail@lute.co.in"
click at [135, 105] on h4 "Email" at bounding box center [109, 103] width 136 height 16
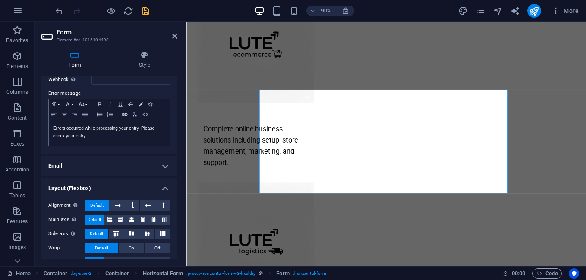
scroll to position [157, 0]
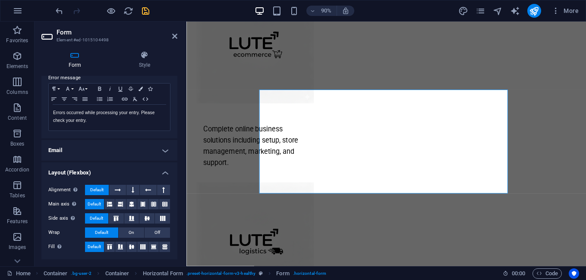
click at [143, 152] on h4 "Email" at bounding box center [109, 150] width 136 height 21
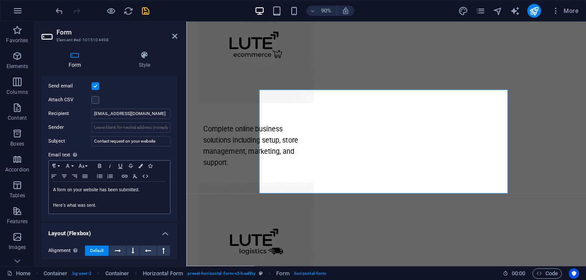
scroll to position [257, 0]
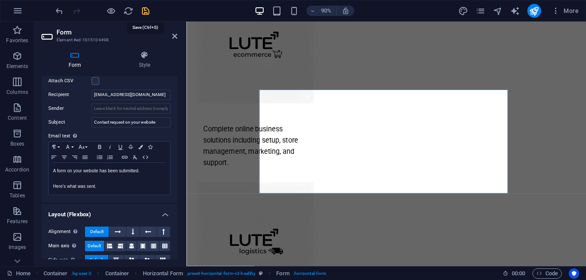
click at [147, 13] on icon "save" at bounding box center [146, 11] width 10 height 10
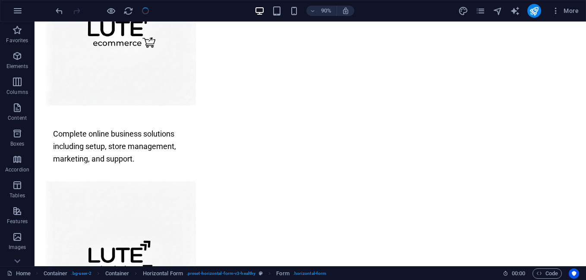
scroll to position [875, 0]
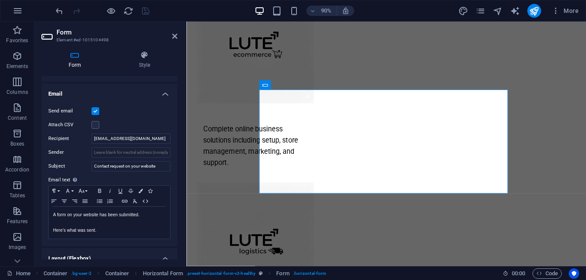
scroll to position [198, 0]
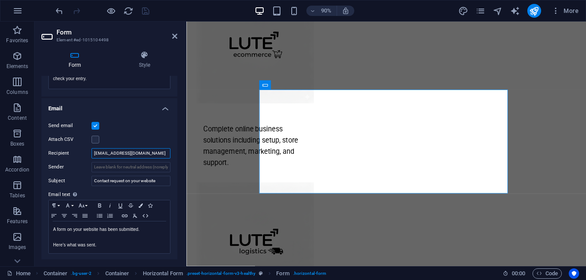
drag, startPoint x: 131, startPoint y: 154, endPoint x: 80, endPoint y: 154, distance: 50.9
click at [80, 154] on div "Recipient mail@lute.co.in" at bounding box center [109, 153] width 122 height 10
click at [174, 35] on icon at bounding box center [174, 36] width 5 height 7
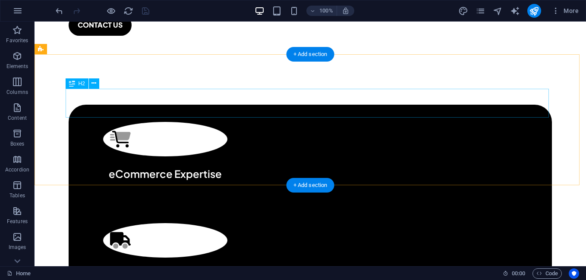
scroll to position [0, 0]
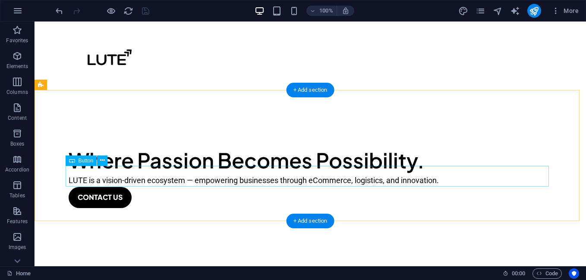
click at [137, 187] on div "CONTACT US" at bounding box center [310, 197] width 483 height 21
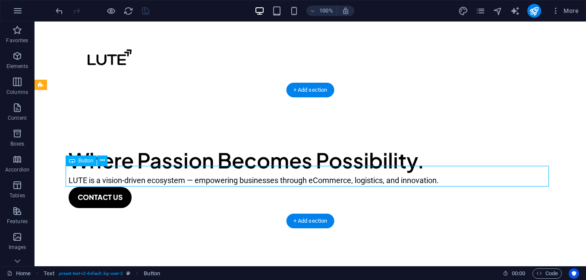
click at [137, 187] on div "CONTACT US" at bounding box center [310, 197] width 483 height 21
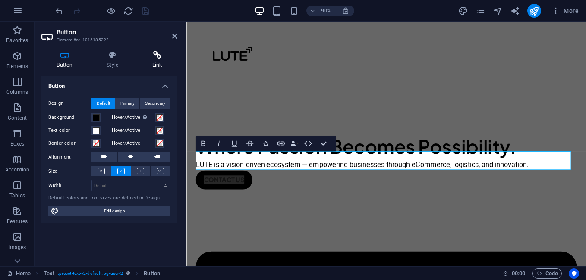
click at [148, 62] on h4 "Link" at bounding box center [157, 60] width 41 height 18
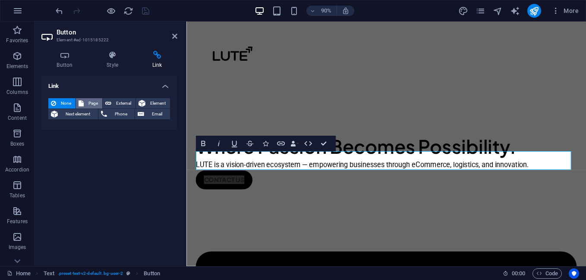
click at [84, 102] on button "Page" at bounding box center [89, 103] width 26 height 10
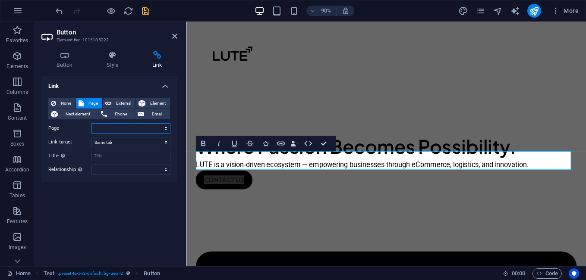
click at [122, 129] on select "Home Privacy policy Legal Notice ABOUT US contact us Logistics ECOMMERCE get in…" at bounding box center [130, 128] width 79 height 10
select select "4"
click at [91, 123] on select "Home Privacy policy Legal Notice ABOUT US contact us Logistics ECOMMERCE get in…" at bounding box center [130, 128] width 79 height 10
click at [121, 191] on div "Link None Page External Element Next element Phone Email Page Home Privacy poli…" at bounding box center [109, 168] width 136 height 184
click at [120, 138] on select "New tab Same tab Overlay" at bounding box center [130, 142] width 79 height 10
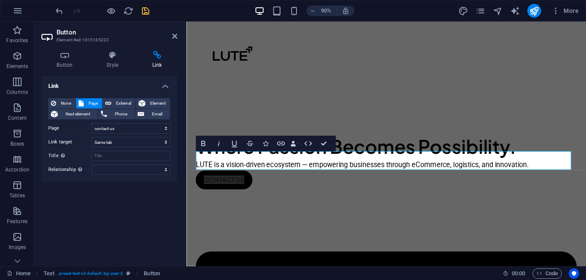
click at [137, 204] on div "Link None Page External Element Next element Phone Email Page Home Privacy poli…" at bounding box center [109, 168] width 136 height 184
click at [175, 37] on icon at bounding box center [174, 36] width 5 height 7
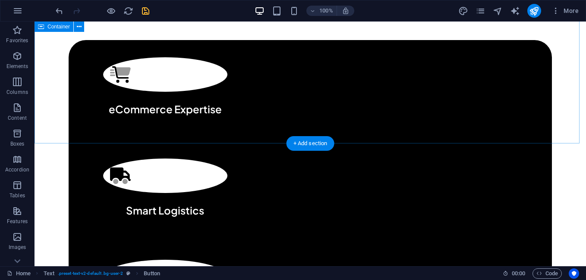
scroll to position [302, 0]
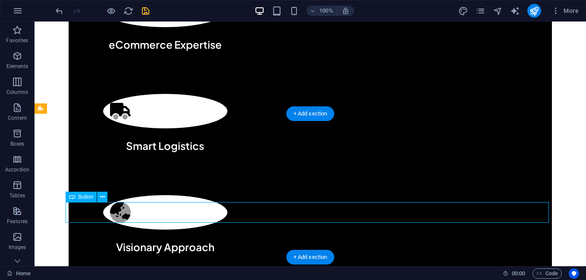
select select
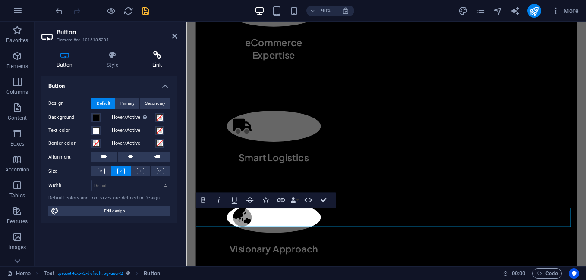
click at [154, 58] on icon at bounding box center [157, 55] width 41 height 9
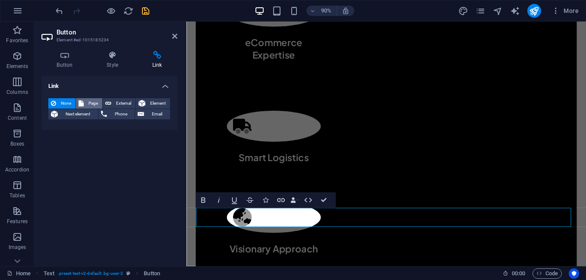
click at [90, 100] on span "Page" at bounding box center [92, 103] width 13 height 10
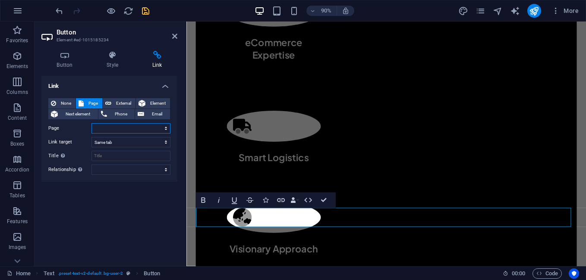
click at [108, 128] on select "Home Privacy policy Legal Notice ABOUT US contact us Logistics ECOMMERCE get in…" at bounding box center [130, 128] width 79 height 10
select select "3"
click at [91, 123] on select "Home Privacy policy Legal Notice ABOUT US contact us Logistics ECOMMERCE get in…" at bounding box center [130, 128] width 79 height 10
click at [172, 37] on icon at bounding box center [174, 36] width 5 height 7
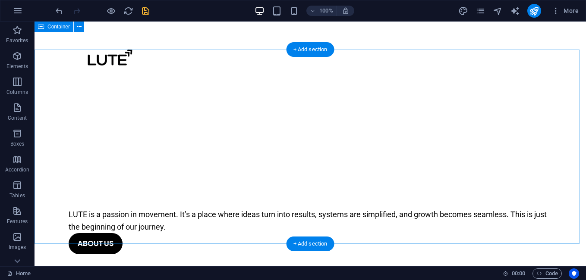
scroll to position [0, 0]
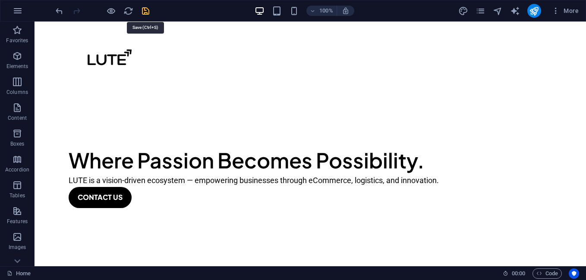
click at [144, 10] on icon "save" at bounding box center [146, 11] width 10 height 10
click at [482, 7] on icon "pages" at bounding box center [480, 11] width 10 height 10
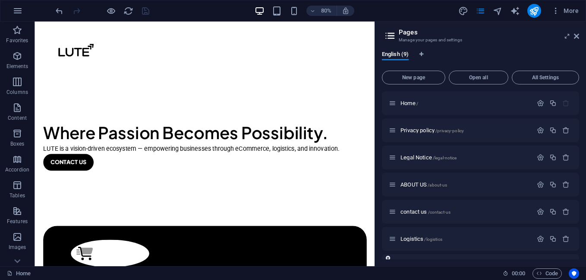
scroll to position [76, 0]
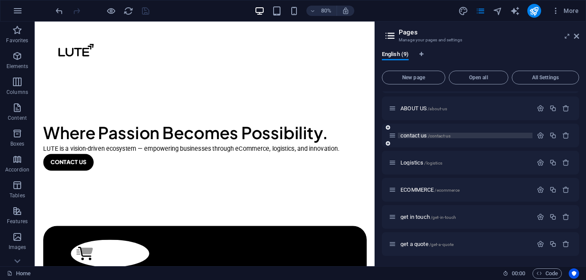
click at [516, 135] on p "contact us /contact-us" at bounding box center [464, 136] width 129 height 6
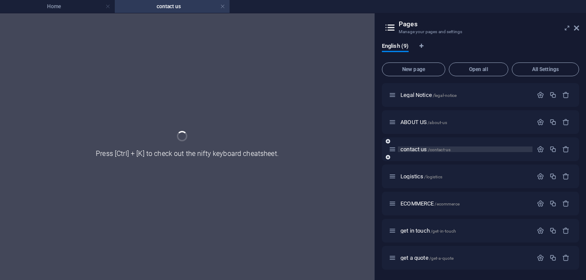
click at [516, 135] on div "Home / Privacy policy /privacy-policy Legal Notice /legal-notice ABOUT US /abou…" at bounding box center [480, 149] width 197 height 241
click at [474, 232] on p "get in touch /get-in-touch" at bounding box center [464, 231] width 129 height 6
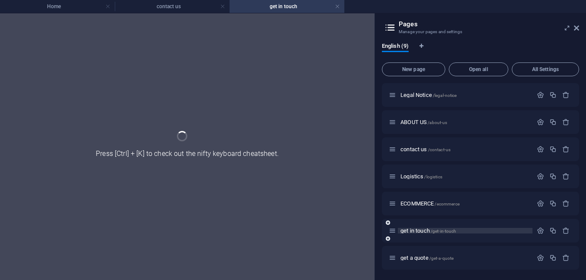
click at [474, 232] on p "get in touch /get-in-touch" at bounding box center [464, 231] width 129 height 6
click at [472, 259] on p "get a quote /get-a-quote" at bounding box center [464, 258] width 129 height 6
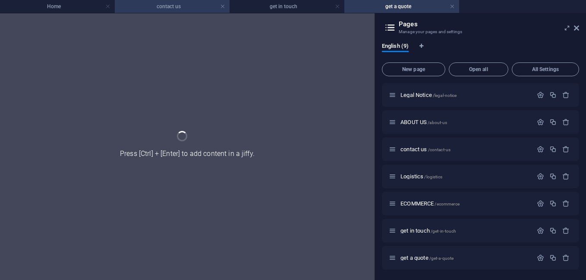
click at [183, 9] on h4 "contact us" at bounding box center [172, 6] width 115 height 9
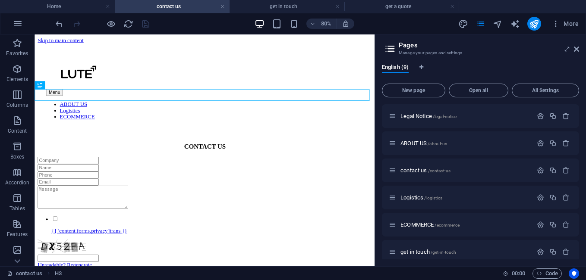
scroll to position [0, 0]
click at [428, 188] on div "{{ 'content.forms.privacy'|trans }} Unreadable? Regenerate Submit" at bounding box center [247, 262] width 418 height 148
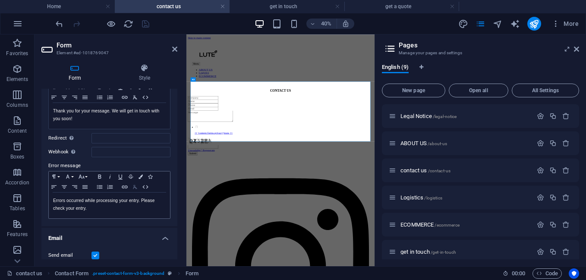
scroll to position [100, 0]
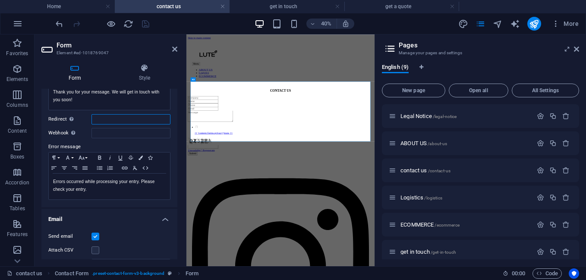
click at [119, 120] on input "Redirect Define a redirect target upon successful form submission; for example,…" at bounding box center [130, 119] width 79 height 10
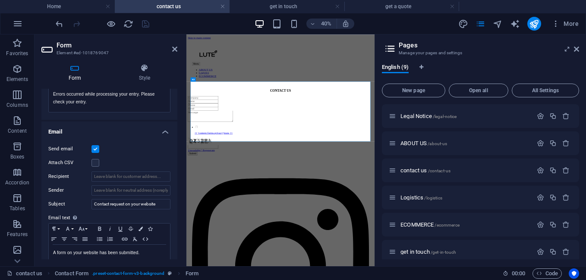
scroll to position [201, 0]
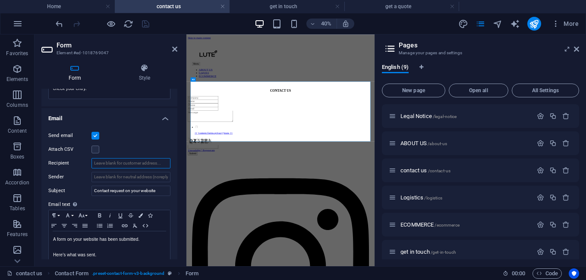
click at [130, 163] on input "Recipient" at bounding box center [130, 163] width 79 height 10
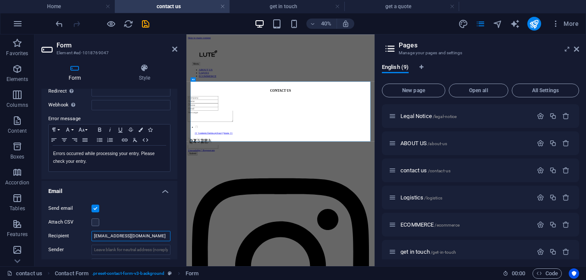
scroll to position [0, 0]
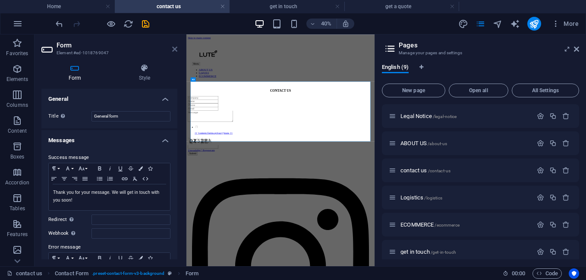
type input "mail@lute.co.in"
click at [173, 52] on icon at bounding box center [174, 49] width 5 height 7
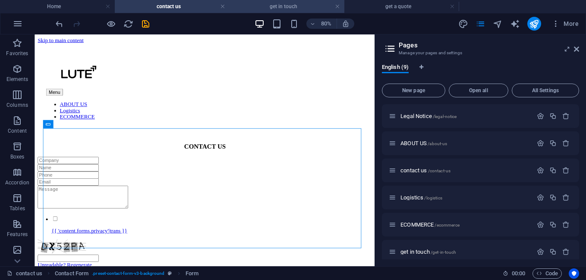
click at [281, 10] on h4 "get in touch" at bounding box center [286, 6] width 115 height 9
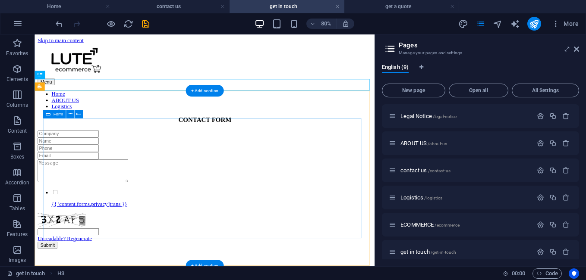
click at [383, 159] on div "{{ 'content.forms.privacy'|trans }} Unreadable? Regenerate Submit" at bounding box center [247, 228] width 418 height 148
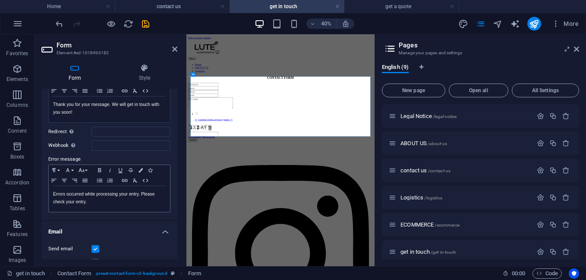
scroll to position [100, 0]
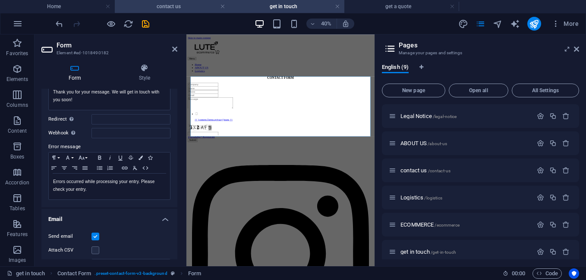
click at [180, 3] on h4 "contact us" at bounding box center [172, 6] width 115 height 9
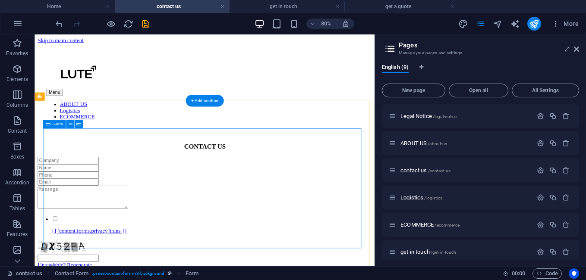
click at [226, 195] on div "{{ 'content.forms.privacy'|trans }} Unreadable? Regenerate Submit" at bounding box center [247, 262] width 418 height 148
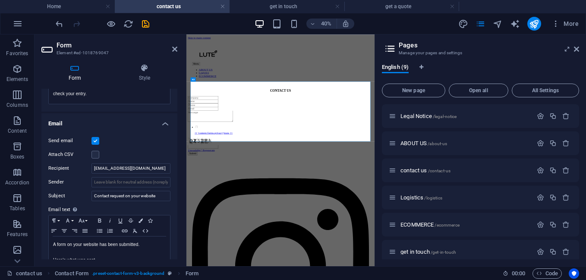
scroll to position [201, 0]
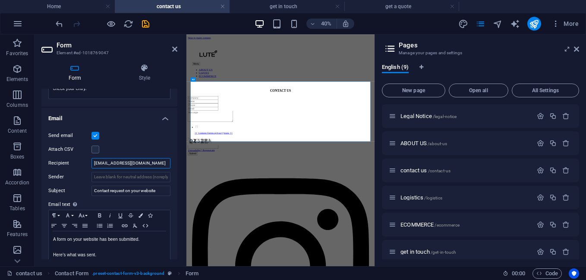
drag, startPoint x: 141, startPoint y: 163, endPoint x: 89, endPoint y: 160, distance: 52.3
click at [89, 161] on div "Recipient mail@lute.co.in" at bounding box center [109, 163] width 122 height 10
click at [258, 3] on h4 "get in touch" at bounding box center [286, 6] width 115 height 9
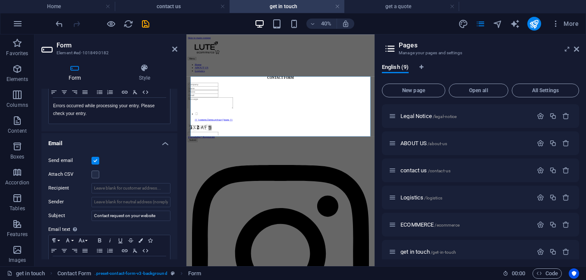
scroll to position [201, 0]
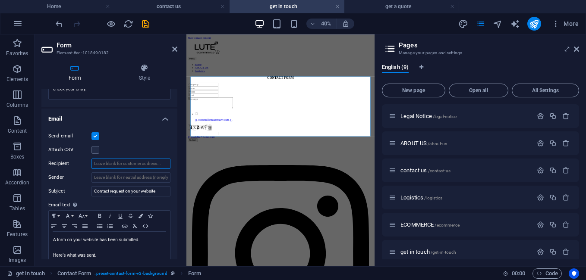
click at [117, 165] on input "Recipient" at bounding box center [130, 164] width 79 height 10
paste input "mail@lute.co.in"
type input "mail@lute.co.in"
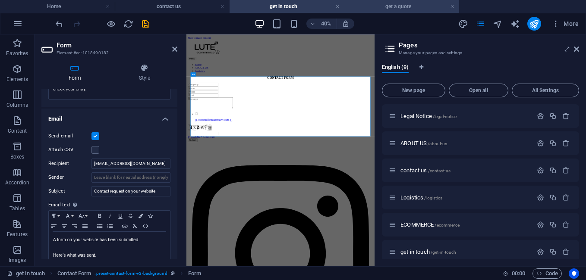
click at [396, 10] on h4 "get a quote" at bounding box center [401, 6] width 115 height 9
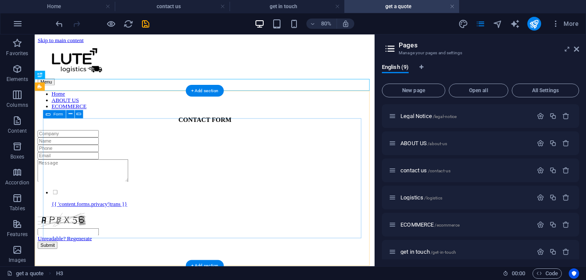
click at [300, 160] on div "{{ 'content.forms.privacy'|trans }} Unreadable? Regenerate Submit" at bounding box center [247, 228] width 418 height 148
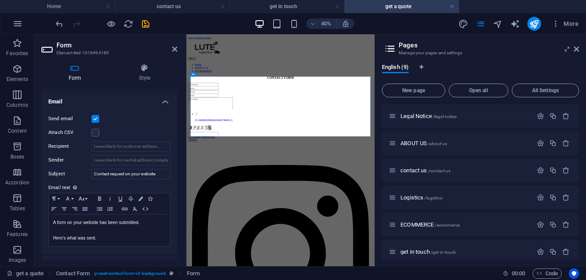
scroll to position [201, 0]
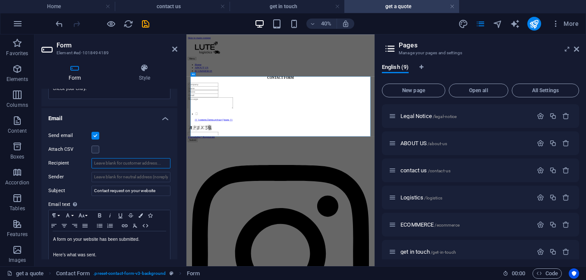
click at [127, 159] on input "Recipient" at bounding box center [130, 163] width 79 height 10
paste input "mail@lute.co.in"
type input "mail@lute.co.in"
click at [145, 25] on icon "save" at bounding box center [146, 24] width 10 height 10
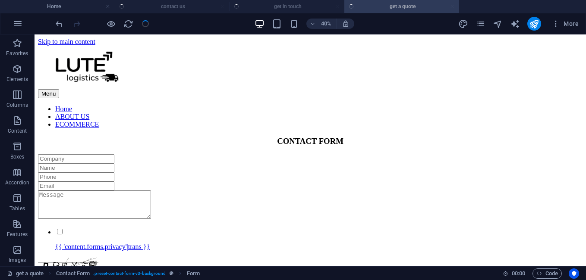
checkbox input "false"
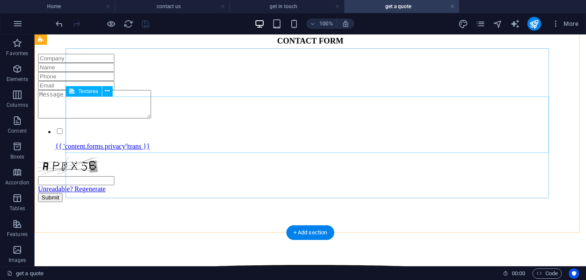
scroll to position [0, 0]
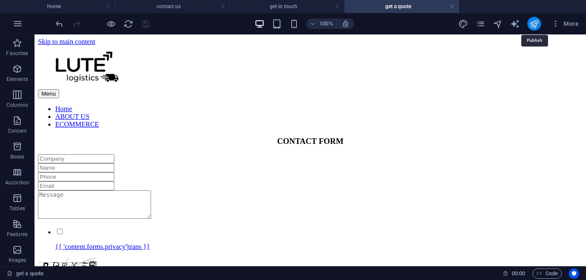
click at [534, 24] on icon "publish" at bounding box center [534, 24] width 10 height 10
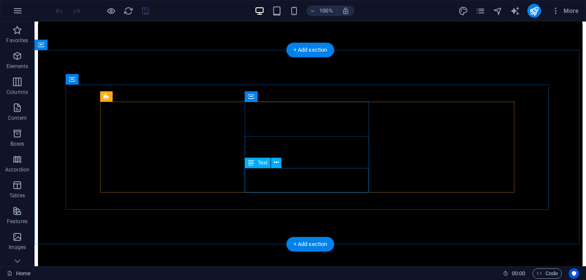
scroll to position [171, 0]
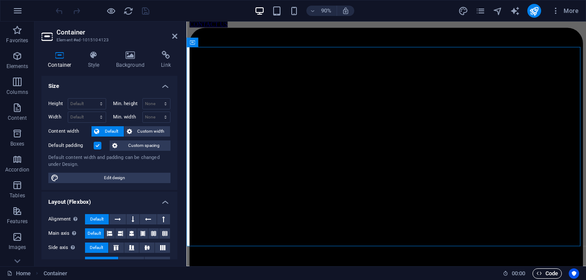
click at [544, 273] on span "Code" at bounding box center [547, 274] width 22 height 10
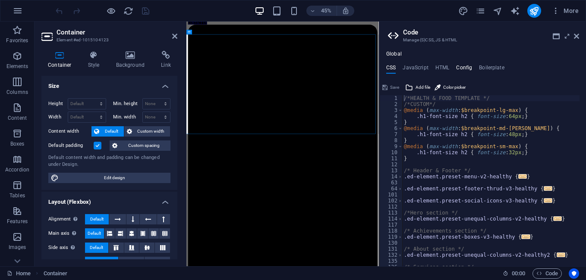
click at [467, 69] on h4 "Config" at bounding box center [464, 69] width 16 height 9
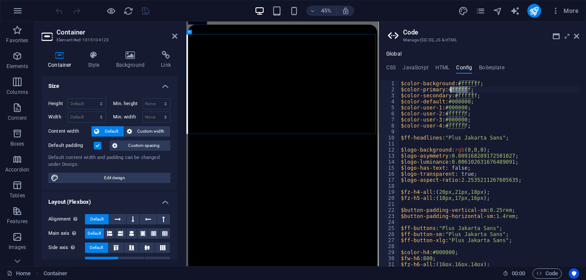
drag, startPoint x: 467, startPoint y: 90, endPoint x: 451, endPoint y: 89, distance: 16.4
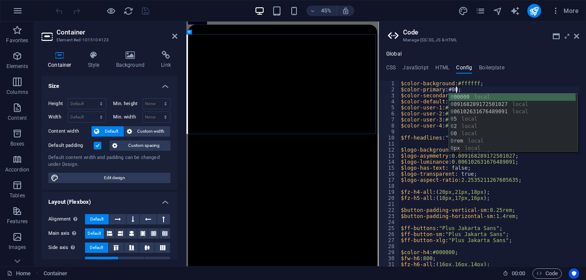
scroll to position [0, 4]
click at [509, 96] on div "000 000 local 00 61 0 2631676489091 local 00 91682891725 0 1027 local 2 0 25- 0…" at bounding box center [511, 130] width 127 height 73
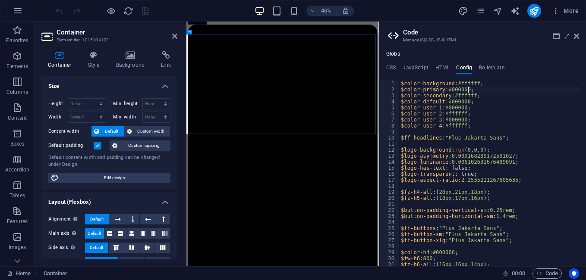
type textarea "$color-primary: #000000;"
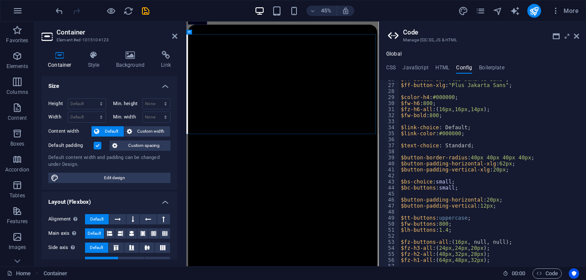
scroll to position [155, 0]
click at [575, 37] on icon at bounding box center [576, 36] width 5 height 7
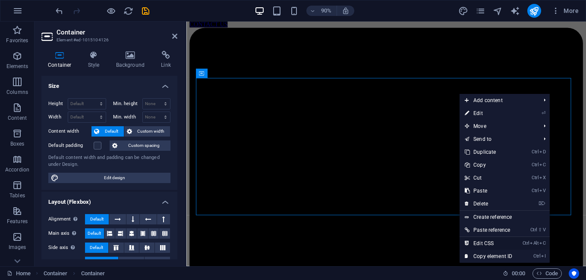
click at [503, 244] on link "Ctrl Alt C Edit CSS" at bounding box center [488, 243] width 58 height 13
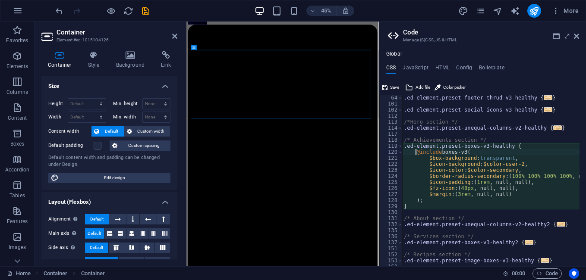
scroll to position [117, 0]
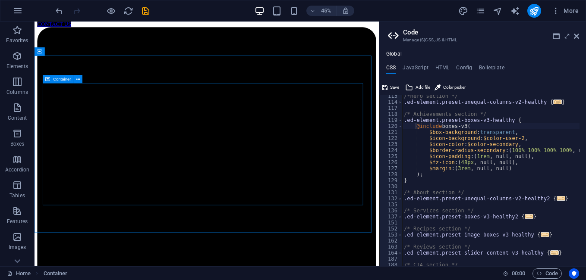
scroll to position [157, 0]
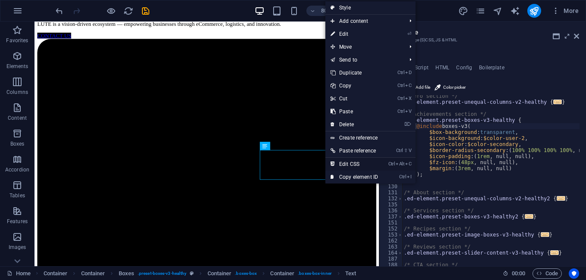
click at [358, 165] on link "Ctrl Alt C Edit CSS" at bounding box center [354, 164] width 58 height 13
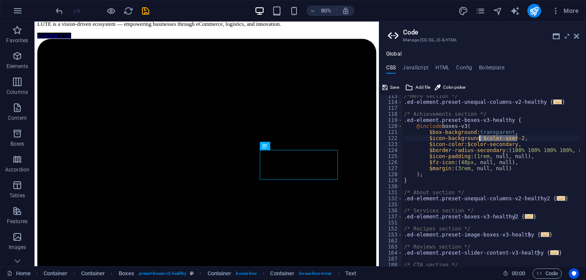
drag, startPoint x: 517, startPoint y: 139, endPoint x: 480, endPoint y: 137, distance: 37.1
click at [480, 137] on div "/*Hero section */ .ed-element.preset-unequal-columns-v2-healthy { ... } /* Achi…" at bounding box center [504, 181] width 204 height 177
click at [478, 179] on div "/*Hero section */ .ed-element.preset-unequal-columns-v2-healthy { ... } /* Achi…" at bounding box center [504, 181] width 204 height 177
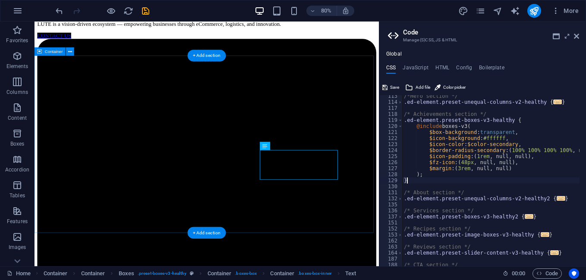
type textarea "}"
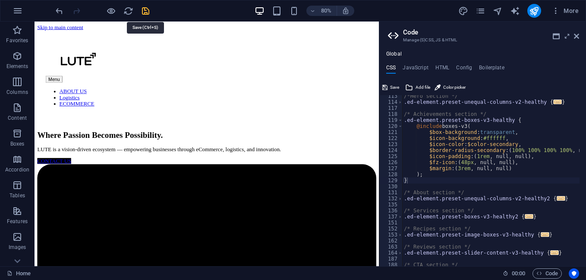
click at [142, 12] on icon "save" at bounding box center [146, 11] width 10 height 10
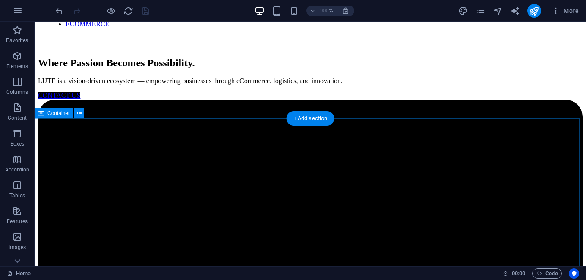
scroll to position [201, 0]
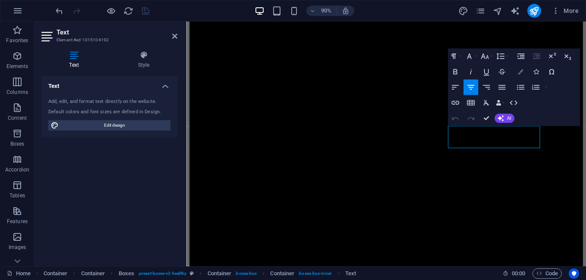
click at [522, 74] on icon "button" at bounding box center [520, 72] width 6 height 6
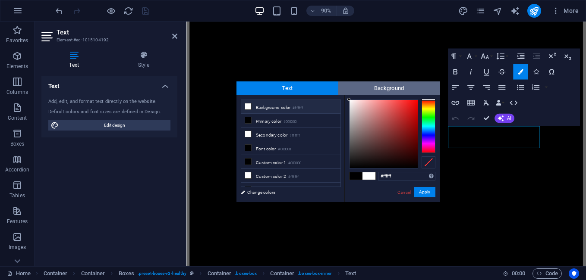
drag, startPoint x: 378, startPoint y: 157, endPoint x: 341, endPoint y: 93, distance: 73.8
click at [341, 93] on div "Text Background less Background color #ffffff Primary color #000000 Secondary c…" at bounding box center [337, 142] width 203 height 121
click at [346, 89] on span "Background" at bounding box center [389, 89] width 102 height 14
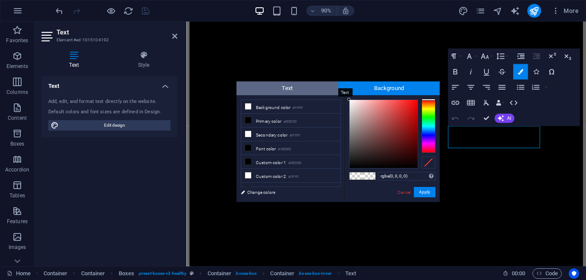
click at [323, 88] on span "Text" at bounding box center [287, 89] width 102 height 14
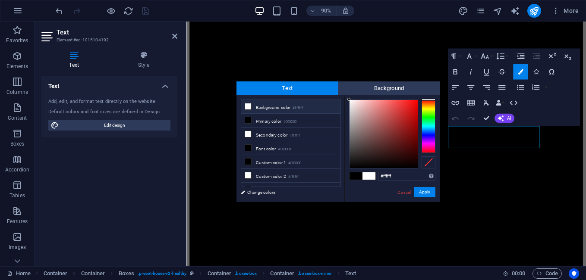
click at [346, 99] on div "#ffffff Supported formats #0852ed rgb(8, 82, 237) rgba(8, 82, 237, 90%) hsv(221…" at bounding box center [391, 211] width 95 height 232
type input "#ffffff"
click at [348, 98] on div at bounding box center [348, 99] width 3 height 3
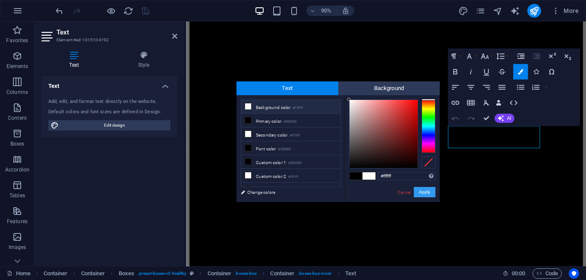
click at [425, 192] on button "Apply" at bounding box center [425, 192] width 22 height 10
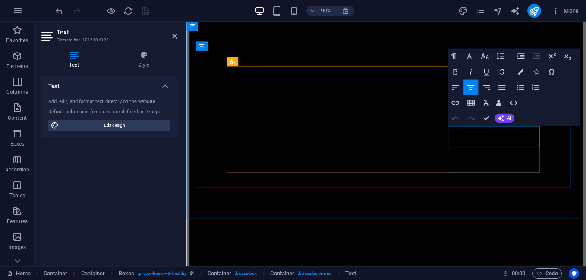
drag, startPoint x: 574, startPoint y: 155, endPoint x: 475, endPoint y: 142, distance: 100.0
click at [521, 72] on icon "button" at bounding box center [520, 72] width 6 height 6
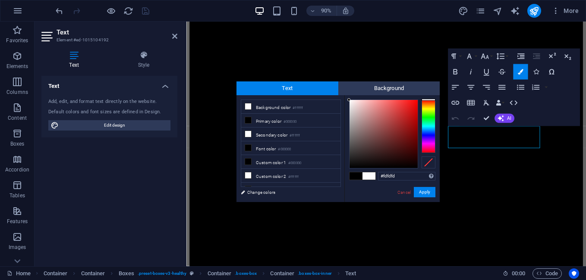
drag, startPoint x: 380, startPoint y: 151, endPoint x: 347, endPoint y: 100, distance: 61.1
click at [349, 100] on div at bounding box center [383, 134] width 68 height 68
drag, startPoint x: 348, startPoint y: 101, endPoint x: 345, endPoint y: 97, distance: 4.9
click at [345, 97] on div "#ffffff Supported formats #0852ed rgb(8, 82, 237) rgba(8, 82, 237, 90%) hsv(221…" at bounding box center [391, 211] width 95 height 232
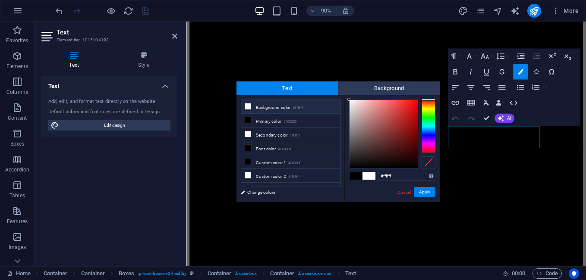
click at [345, 97] on div "#ffffff Supported formats #0852ed rgb(8, 82, 237) rgba(8, 82, 237, 90%) hsv(221…" at bounding box center [391, 211] width 95 height 232
click at [345, 100] on div "#fbfbfb Supported formats #0852ed rgb(8, 82, 237) rgba(8, 82, 237, 90%) hsv(221…" at bounding box center [391, 211] width 95 height 232
type input "#ffffff"
click at [348, 98] on div at bounding box center [348, 99] width 3 height 3
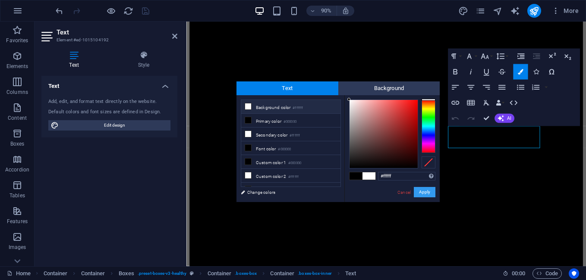
click at [427, 192] on button "Apply" at bounding box center [425, 192] width 22 height 10
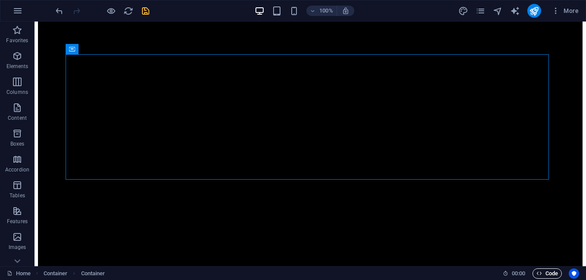
click at [547, 272] on span "Code" at bounding box center [547, 274] width 22 height 10
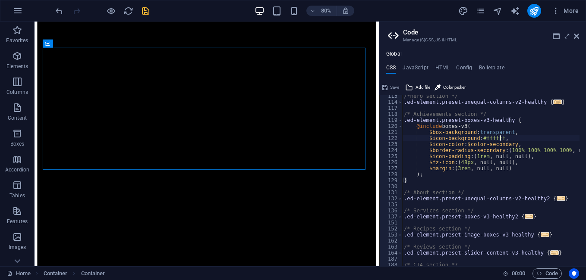
click at [499, 140] on div "/*Hero section */ .ed-element.preset-unequal-columns-v2-healthy { ... } /* Achi…" at bounding box center [504, 181] width 204 height 177
type textarea "$icon-background: $color-user-2,"
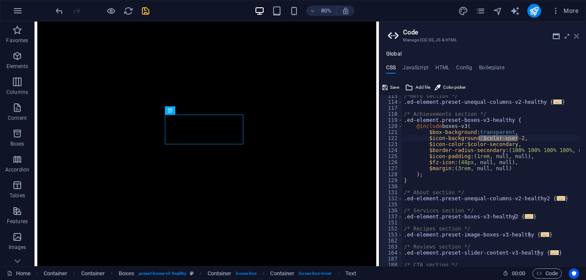
click at [577, 35] on icon at bounding box center [576, 36] width 5 height 7
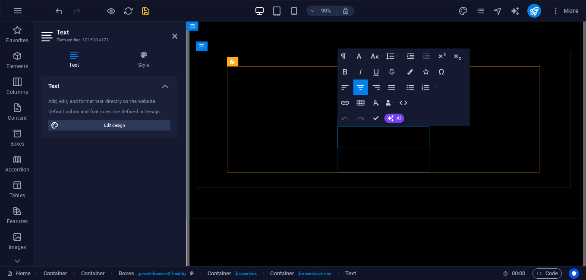
drag, startPoint x: 452, startPoint y: 158, endPoint x: 368, endPoint y: 138, distance: 85.9
click at [409, 73] on icon "button" at bounding box center [410, 72] width 6 height 6
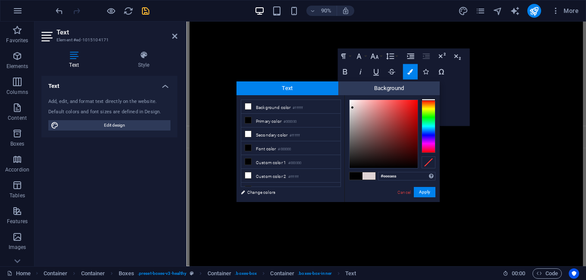
type input "#ffffff"
drag, startPoint x: 354, startPoint y: 149, endPoint x: 347, endPoint y: 97, distance: 52.2
click at [347, 97] on div "#ffffff Supported formats #0852ed rgb(8, 82, 237) rgba(8, 82, 237, 90%) hsv(221…" at bounding box center [391, 211] width 95 height 232
click at [348, 99] on div at bounding box center [348, 99] width 3 height 3
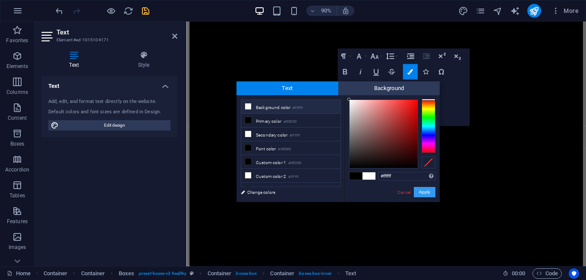
click at [427, 192] on button "Apply" at bounding box center [425, 192] width 22 height 10
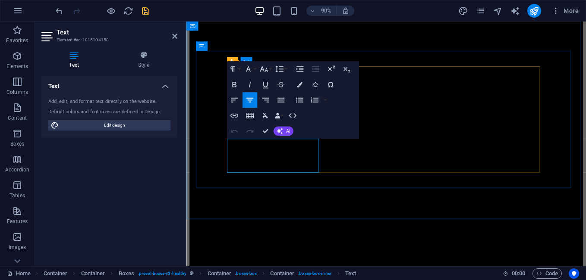
drag, startPoint x: 331, startPoint y: 183, endPoint x: 230, endPoint y: 149, distance: 106.6
click at [300, 85] on icon "button" at bounding box center [300, 85] width 6 height 6
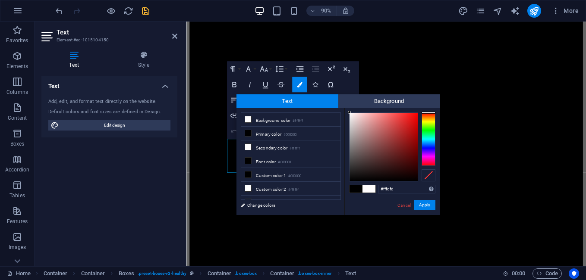
type input "#ffffff"
drag, startPoint x: 355, startPoint y: 153, endPoint x: 348, endPoint y: 113, distance: 40.7
click at [349, 113] on div at bounding box center [383, 147] width 68 height 68
click at [348, 113] on div at bounding box center [348, 112] width 3 height 3
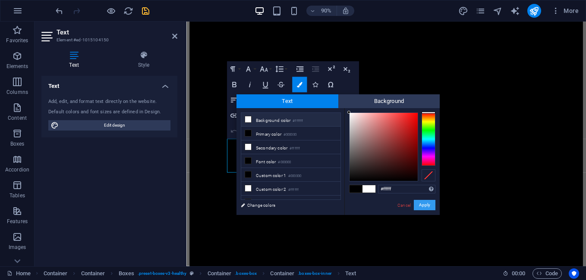
click at [431, 203] on button "Apply" at bounding box center [425, 205] width 22 height 10
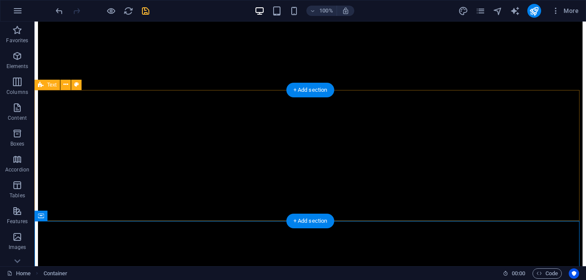
scroll to position [0, 0]
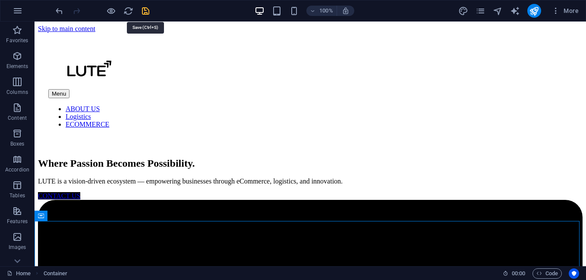
click at [142, 10] on icon "save" at bounding box center [146, 11] width 10 height 10
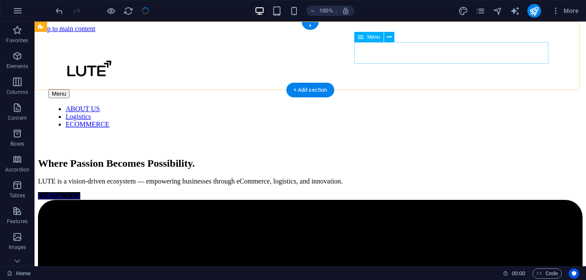
click at [450, 105] on nav "ABOUT US Logistics ECOMMERCE" at bounding box center [310, 116] width 524 height 23
select select "3"
select select
select select "5"
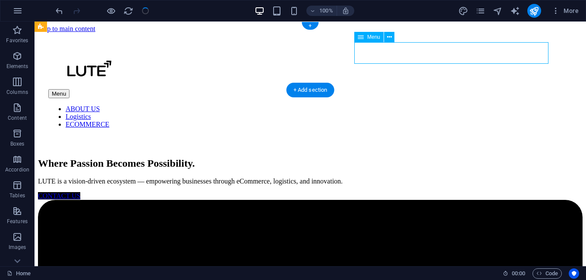
select select
select select "6"
select select
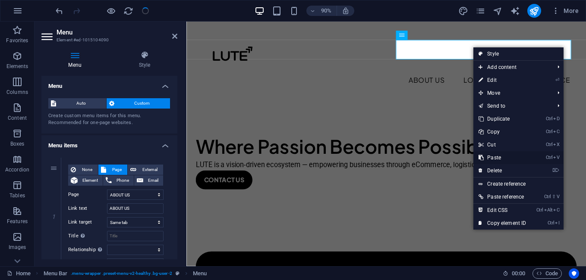
select select "3"
select select "5"
select select "6"
click at [499, 207] on link "Ctrl Alt C Edit CSS" at bounding box center [502, 210] width 58 height 13
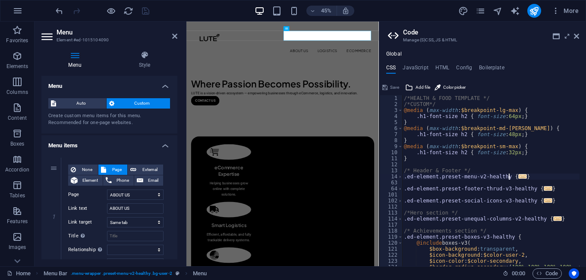
click at [518, 177] on span "..." at bounding box center [522, 176] width 9 height 5
type textarea ".ed-element.preset-menu-v2-healthy {"
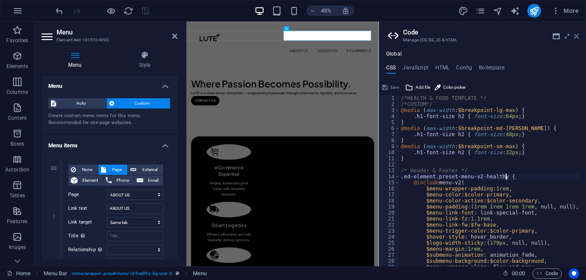
click at [575, 38] on icon at bounding box center [576, 36] width 5 height 7
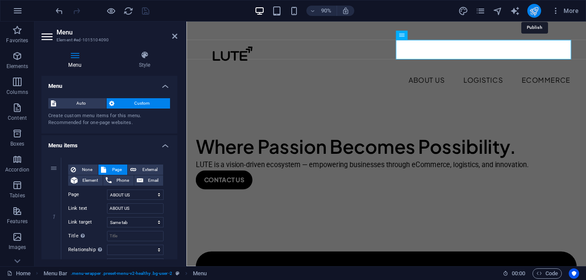
click at [534, 11] on icon "publish" at bounding box center [534, 11] width 10 height 10
